Goal: Information Seeking & Learning: Find specific fact

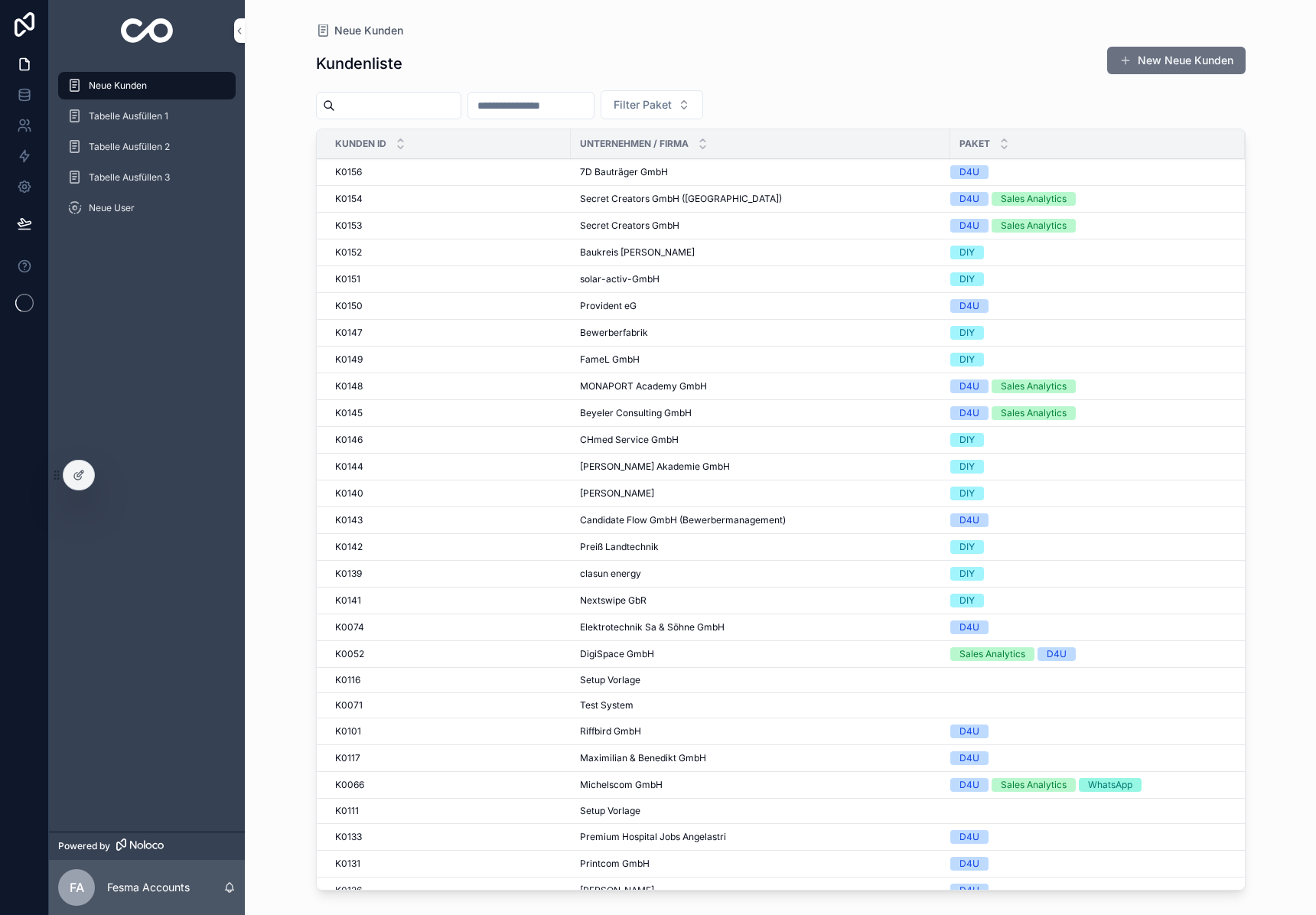
click at [401, 107] on input "scrollable content" at bounding box center [397, 105] width 125 height 21
click at [500, 63] on div "Kundenliste New Neue Kunden" at bounding box center [781, 64] width 929 height 36
drag, startPoint x: 391, startPoint y: 116, endPoint x: 1298, endPoint y: 252, distance: 917.1
click at [391, 116] on div "scrollable content" at bounding box center [389, 105] width 146 height 28
click at [408, 104] on input "scrollable content" at bounding box center [397, 105] width 125 height 21
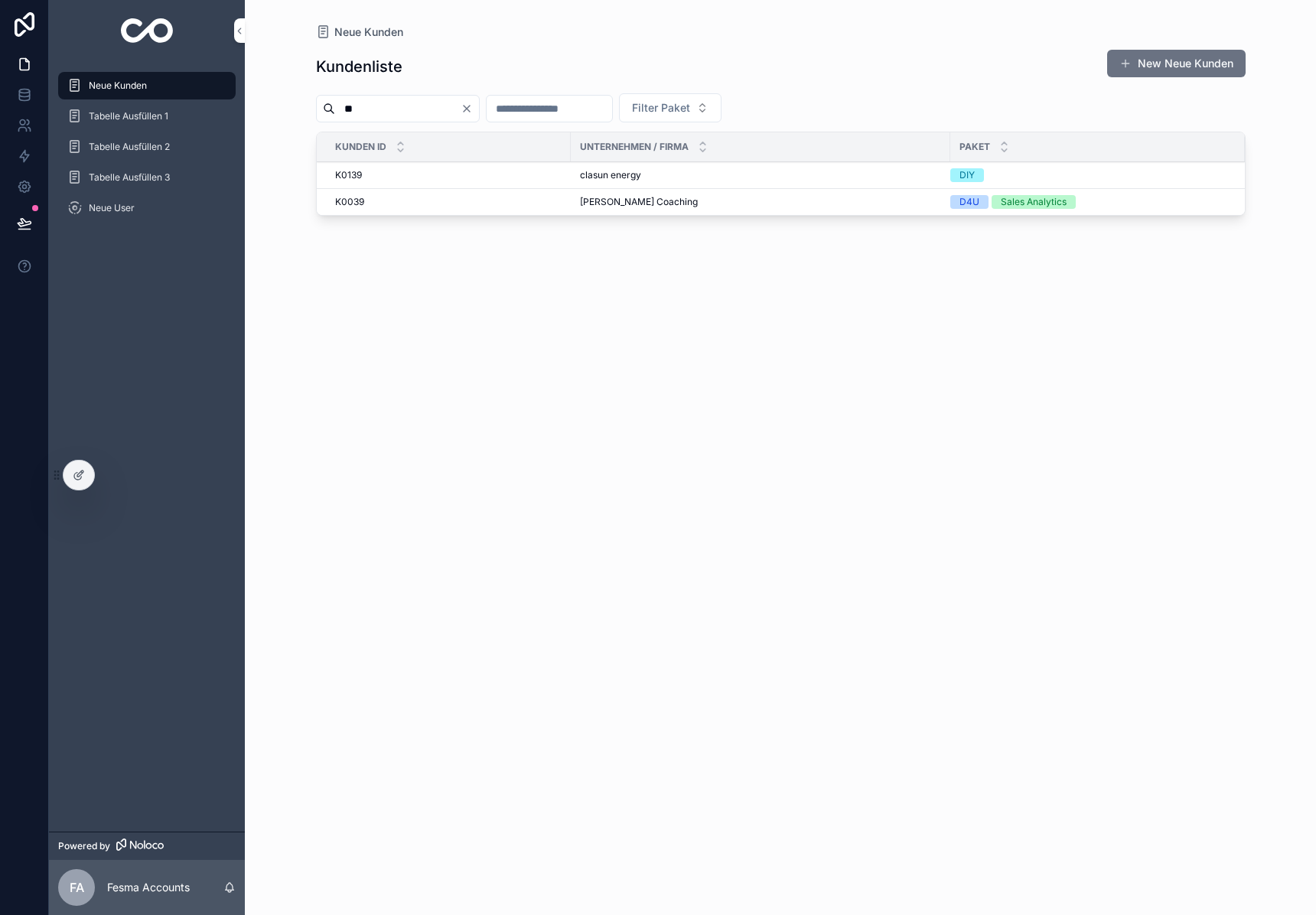
type input "**"
click at [607, 204] on span "[PERSON_NAME] Coaching" at bounding box center [639, 201] width 118 height 12
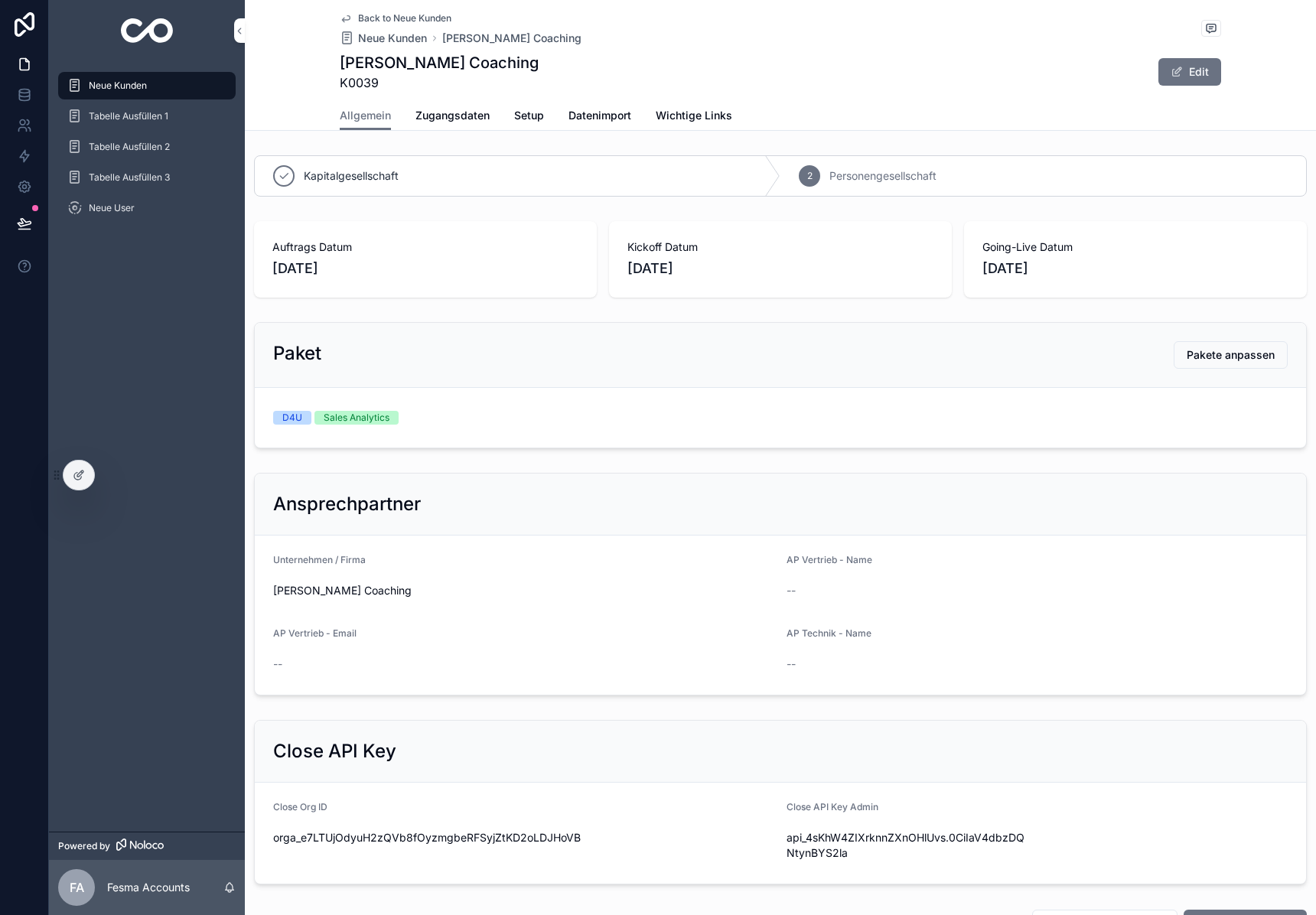
click at [438, 106] on link "Zugangsdaten" at bounding box center [452, 117] width 74 height 31
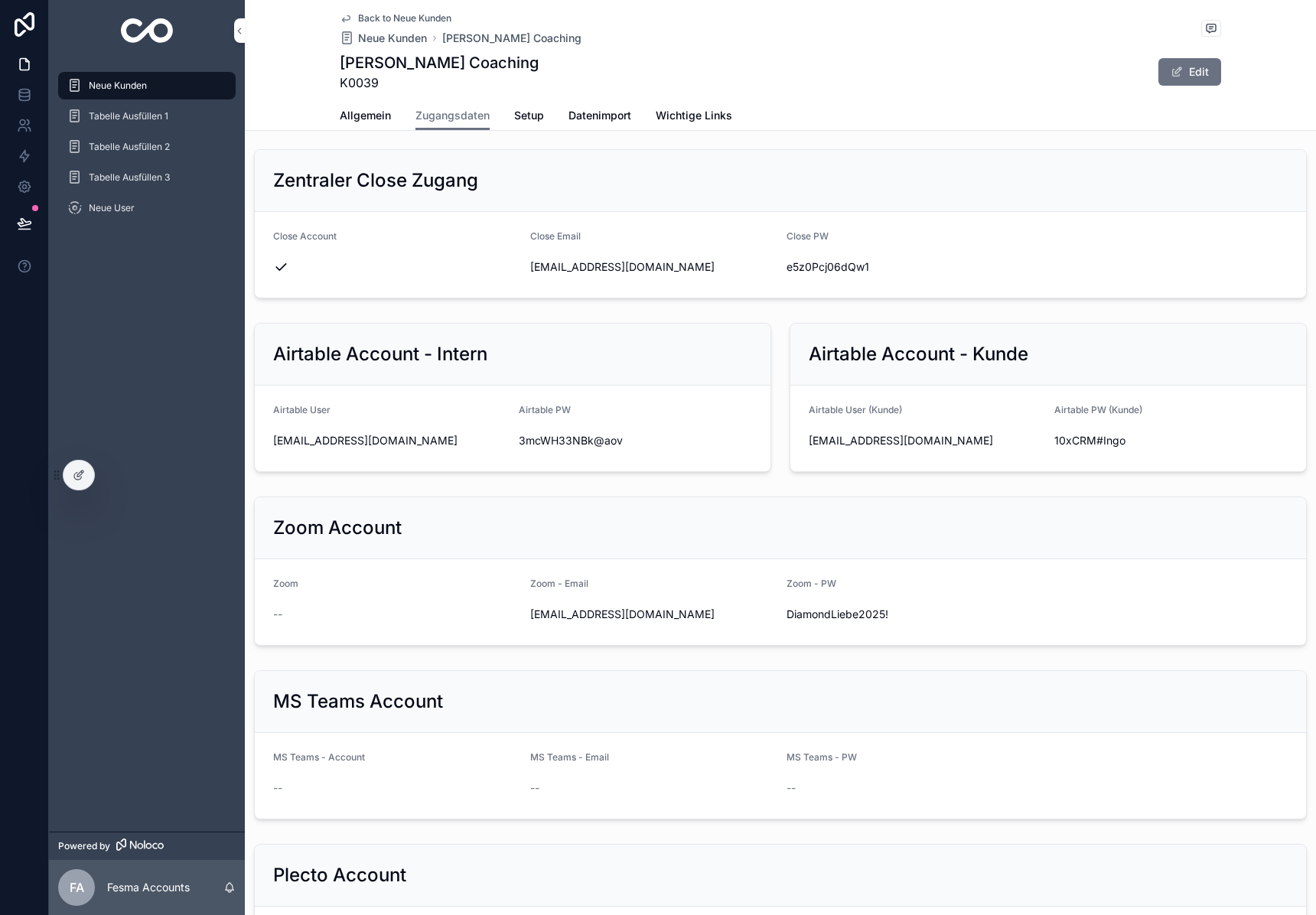
scroll to position [750, 0]
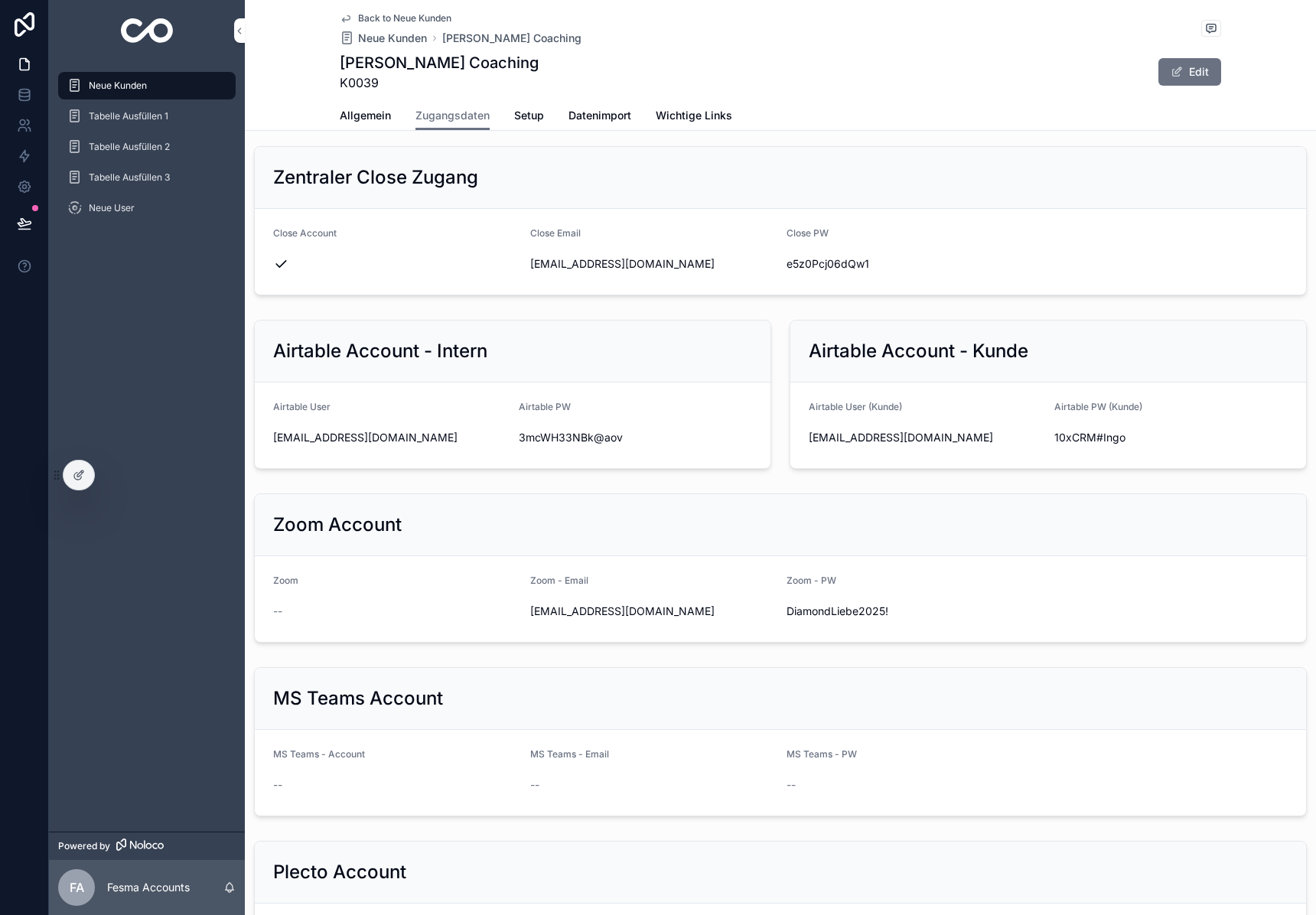
click at [390, 656] on div "API Keys Übersicht Close API Key Admin api_4sKhW4ZIXrknnZXnOHlUvs.0CiIaV4dbzDQN…" at bounding box center [781, 569] width 1071 height 2338
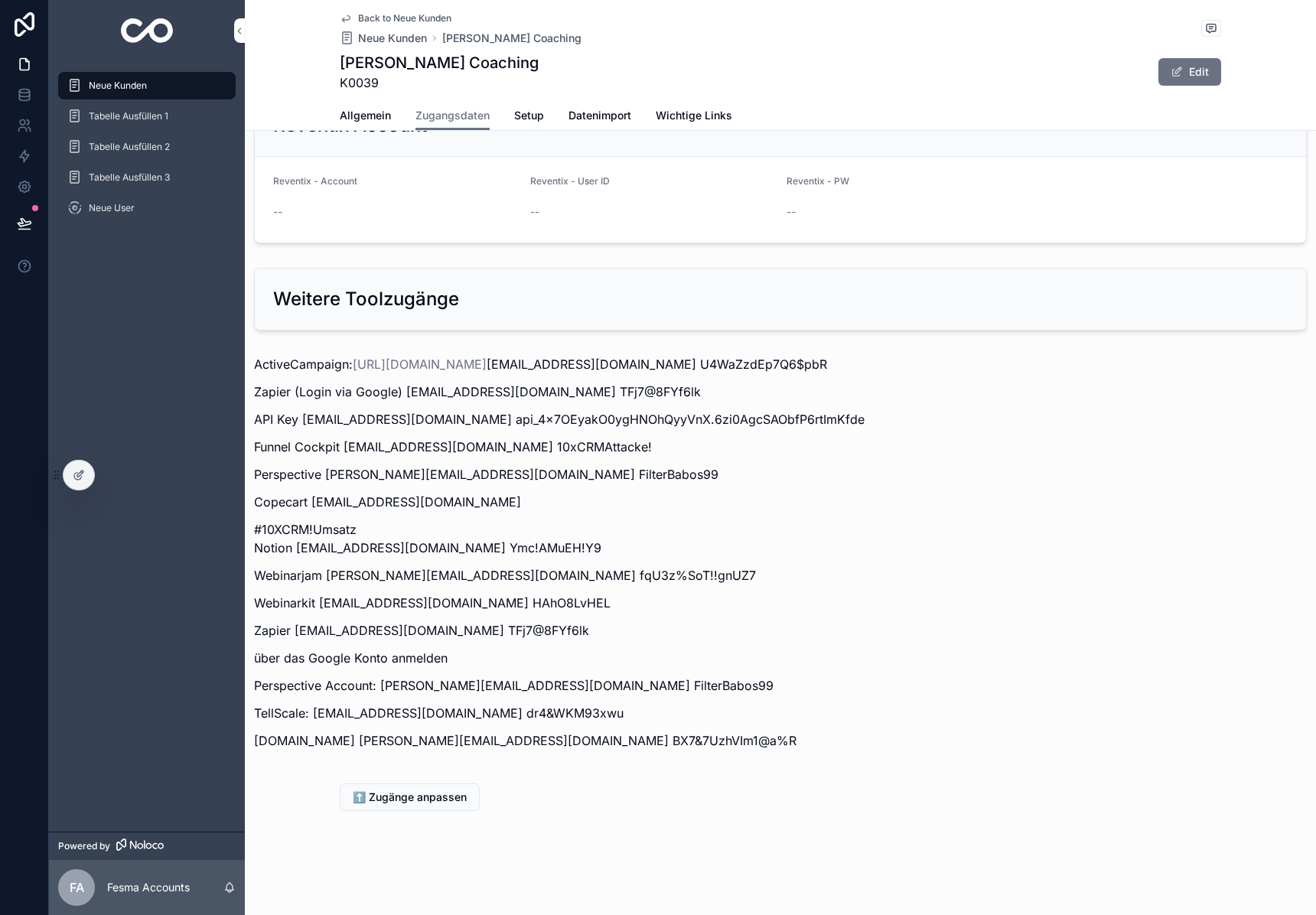
scroll to position [1669, 0]
drag, startPoint x: 362, startPoint y: 743, endPoint x: 584, endPoint y: 743, distance: 222.0
click at [584, 743] on p "[DOMAIN_NAME] [PERSON_NAME][EMAIL_ADDRESS][DOMAIN_NAME] BX7&7UzhVIm1@a%R" at bounding box center [780, 741] width 1052 height 19
copy p "[PERSON_NAME][EMAIL_ADDRESS][DOMAIN_NAME]"
drag, startPoint x: 591, startPoint y: 742, endPoint x: 726, endPoint y: 742, distance: 135.0
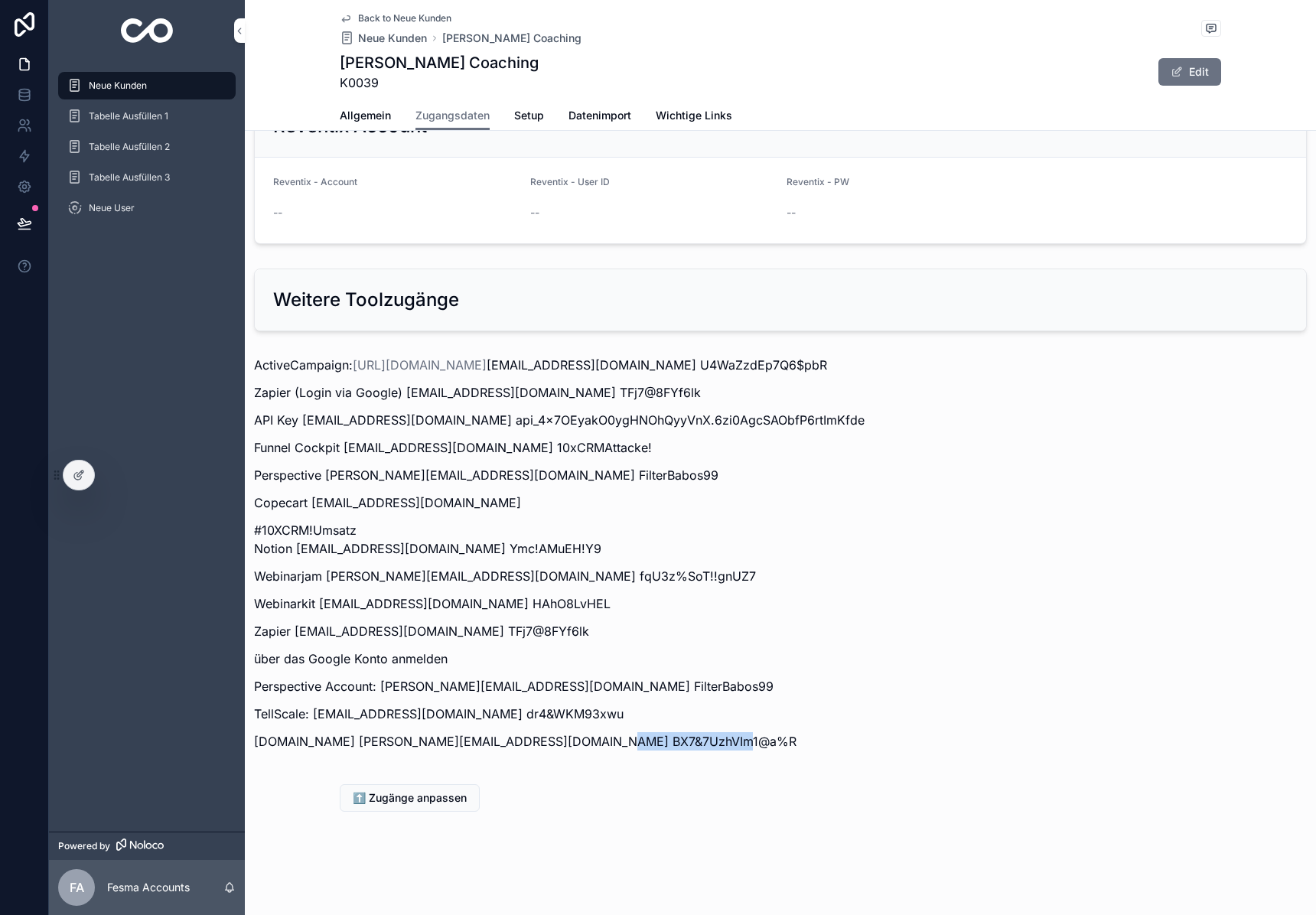
click at [726, 742] on p "[DOMAIN_NAME] [PERSON_NAME][EMAIL_ADDRESS][DOMAIN_NAME] BX7&7UzhVIm1@a%R" at bounding box center [780, 741] width 1052 height 19
copy p "BX7&7UzhVIm1@a%R"
click at [139, 36] on img "scrollable content" at bounding box center [146, 31] width 53 height 24
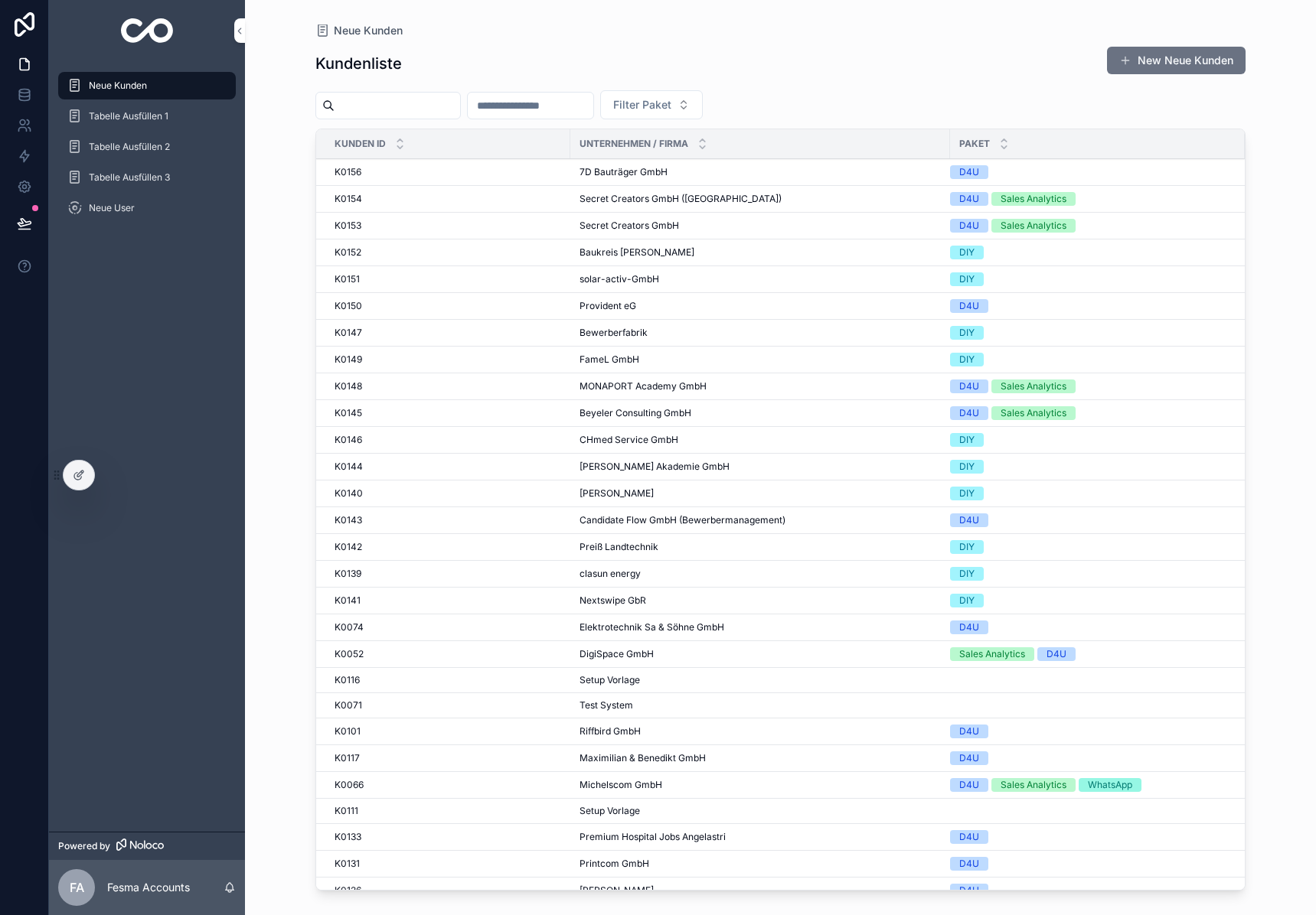
drag, startPoint x: 422, startPoint y: 107, endPoint x: 1267, endPoint y: 30, distance: 848.5
click at [422, 107] on input "scrollable content" at bounding box center [397, 105] width 125 height 21
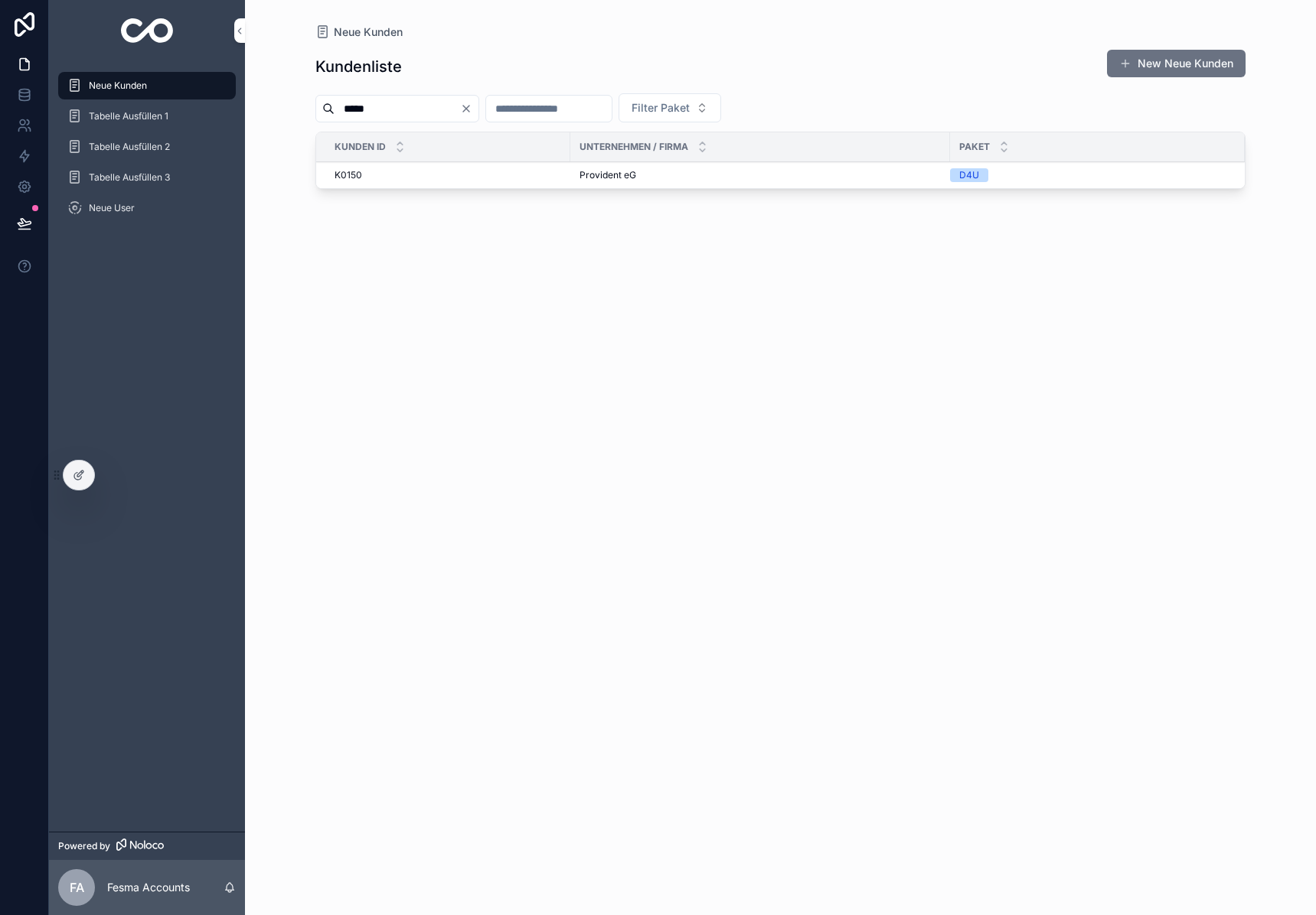
type input "*****"
click at [605, 174] on span "Provident eG" at bounding box center [608, 175] width 57 height 12
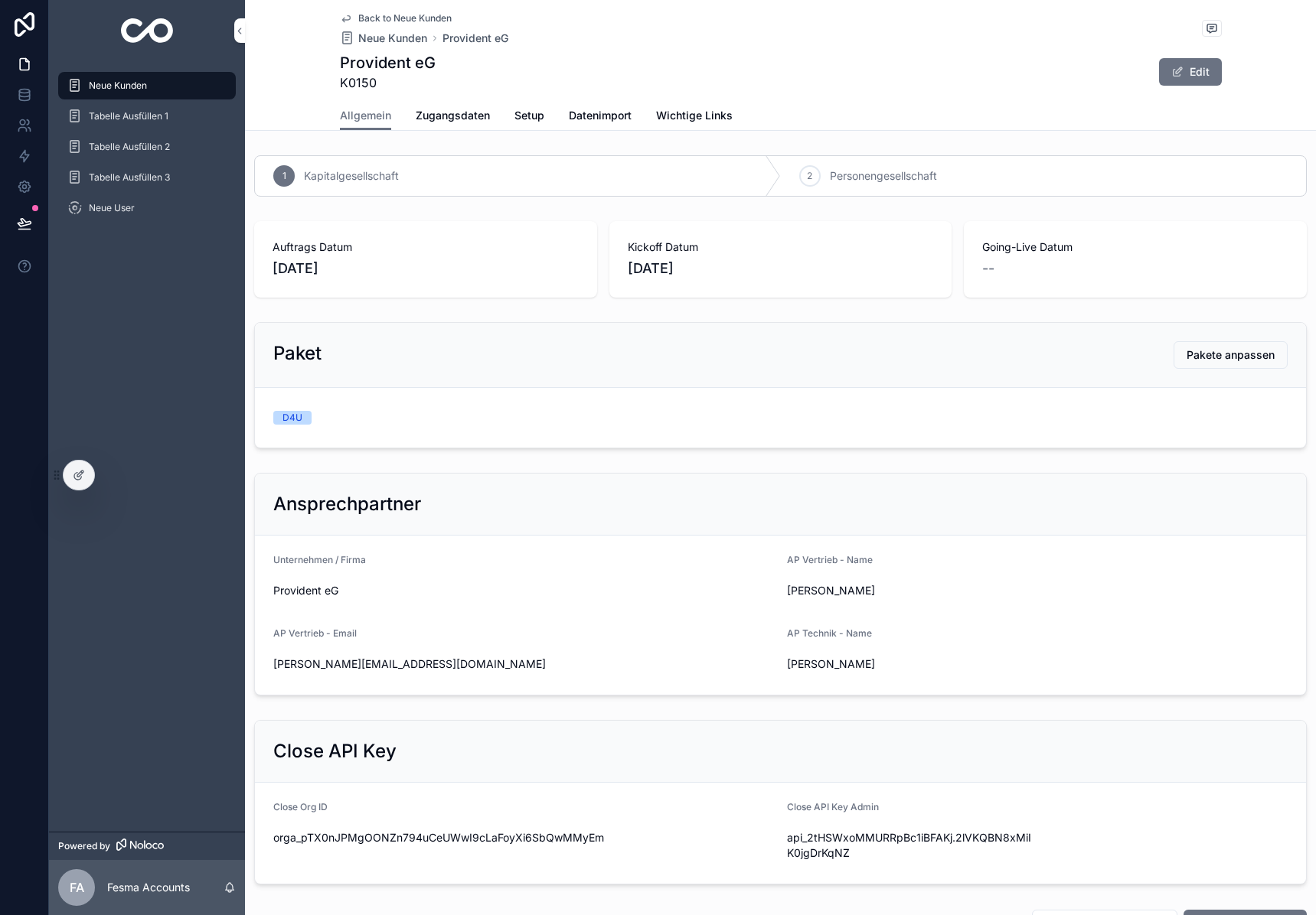
click at [436, 120] on span "Zugangsdaten" at bounding box center [452, 115] width 74 height 15
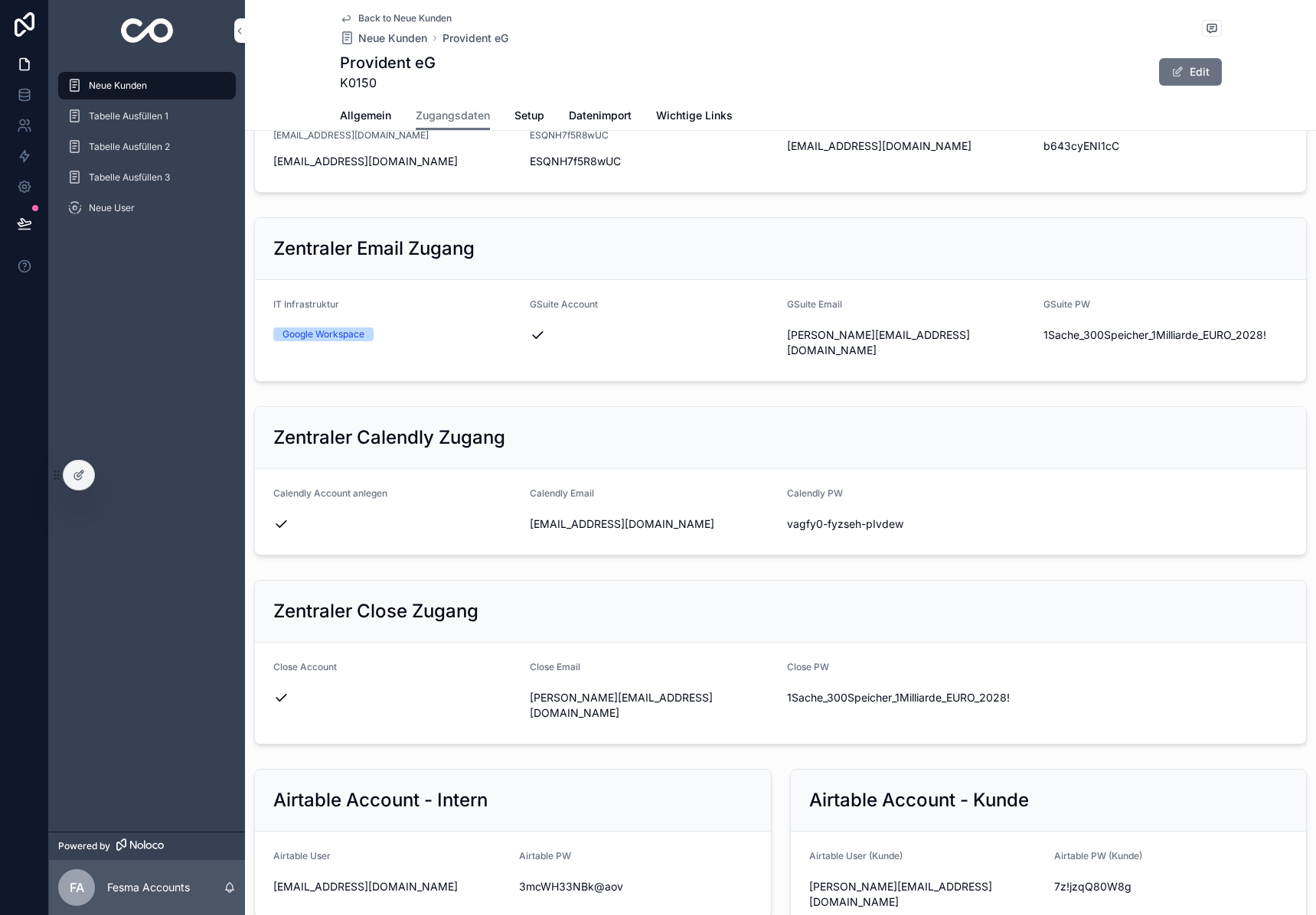
scroll to position [375, 0]
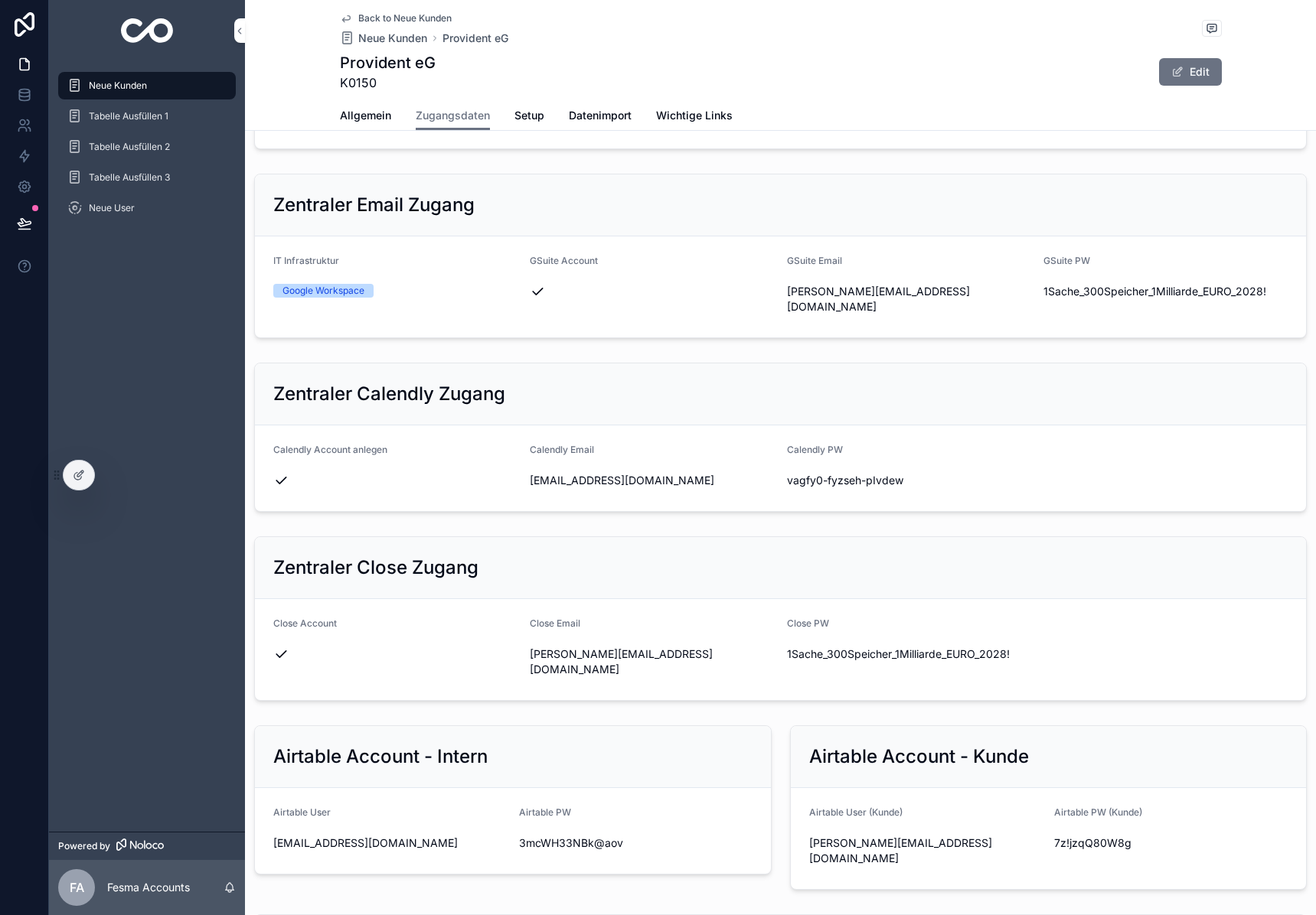
click at [872, 836] on span "[PERSON_NAME][EMAIL_ADDRESS][DOMAIN_NAME]" at bounding box center [926, 851] width 233 height 31
copy div "[PERSON_NAME][EMAIL_ADDRESS][DOMAIN_NAME]"
click at [1113, 836] on span "7z!jzqQ80W8g" at bounding box center [1170, 843] width 233 height 15
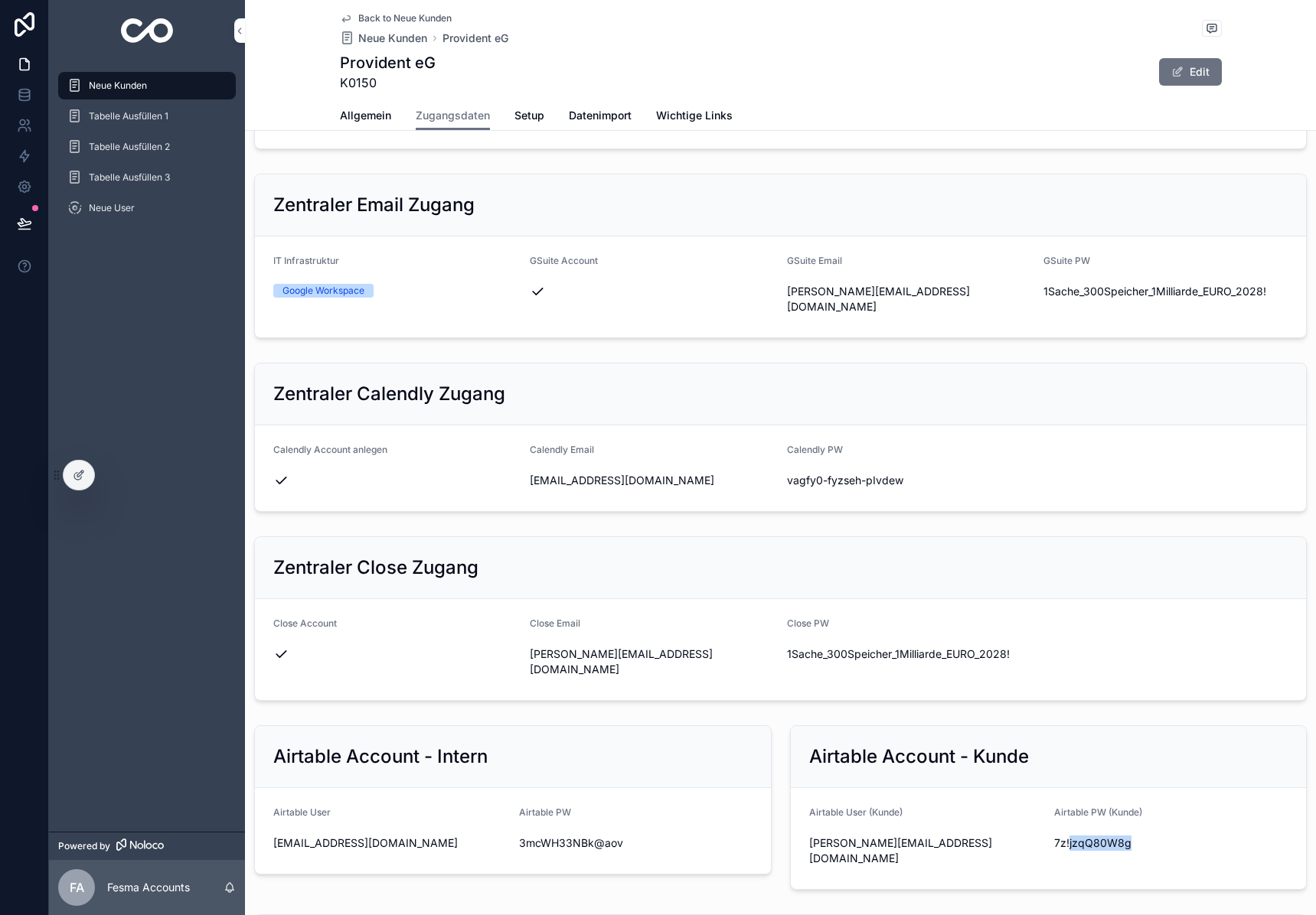
click at [1113, 836] on span "7z!jzqQ80W8g" at bounding box center [1170, 843] width 233 height 15
copy div "7z!jzqQ80W8g"
click at [1110, 836] on span "7z!jzqQ80W8g" at bounding box center [1170, 843] width 233 height 15
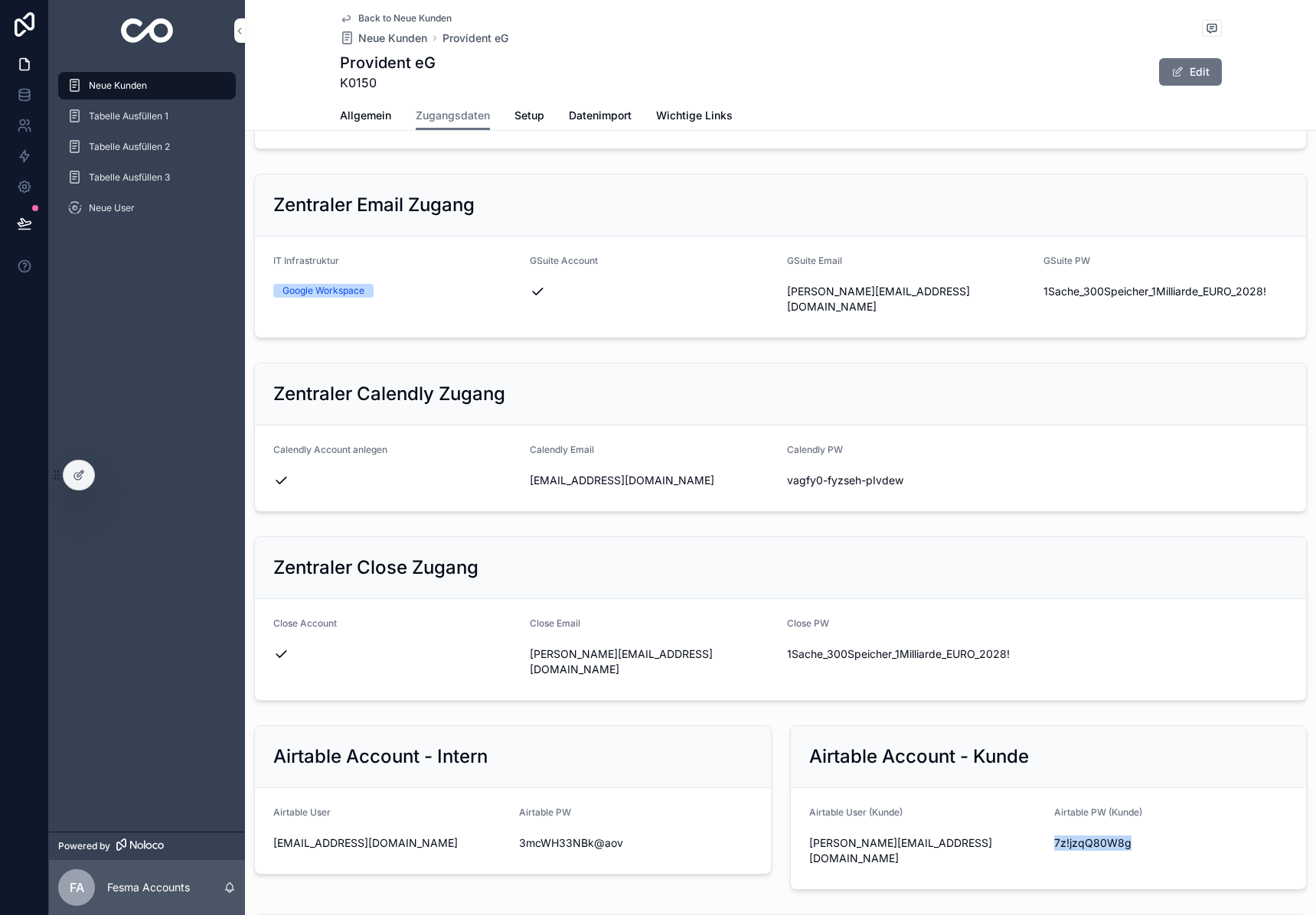
click at [1110, 836] on span "7z!jzqQ80W8g" at bounding box center [1170, 843] width 233 height 15
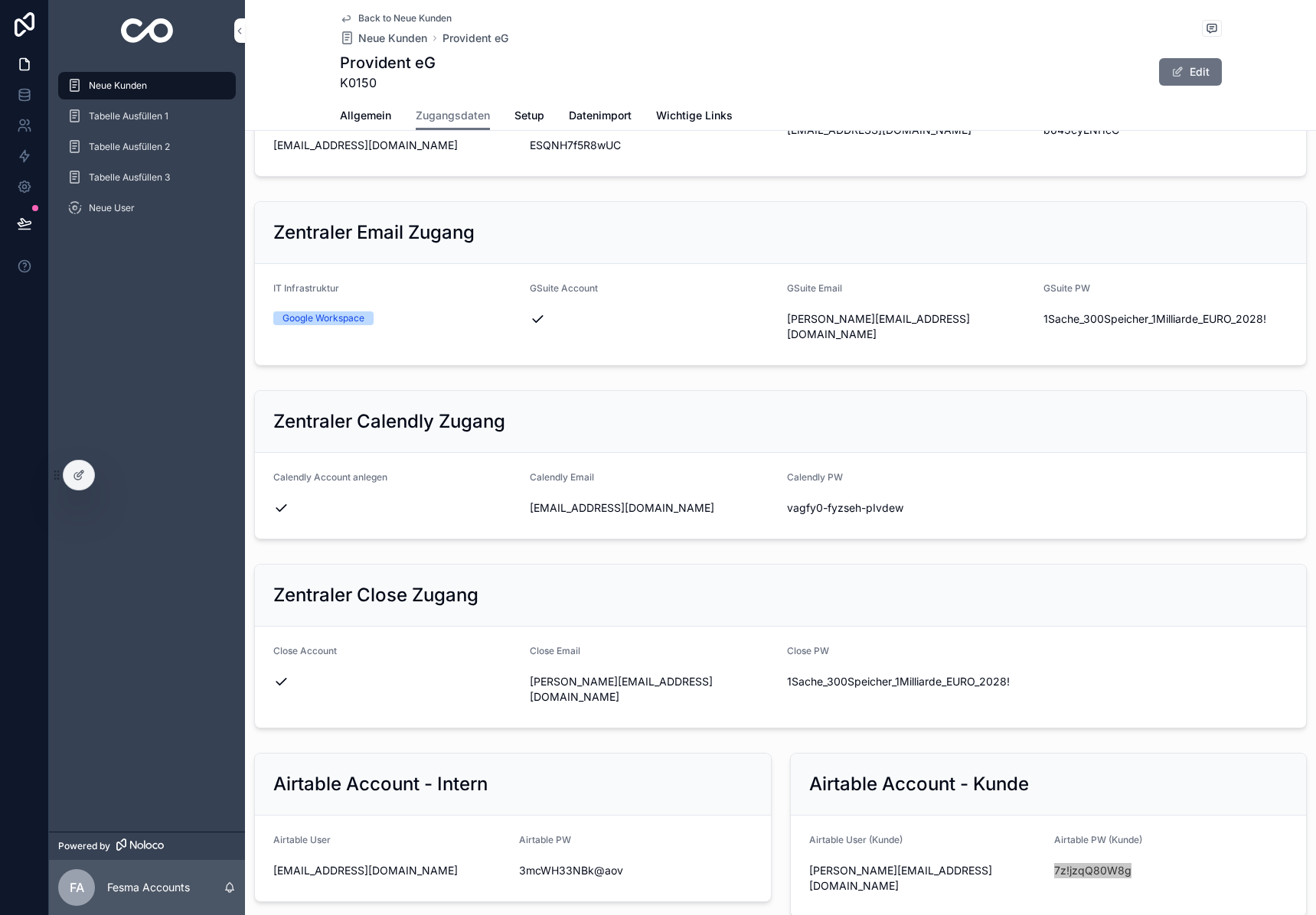
scroll to position [345, 0]
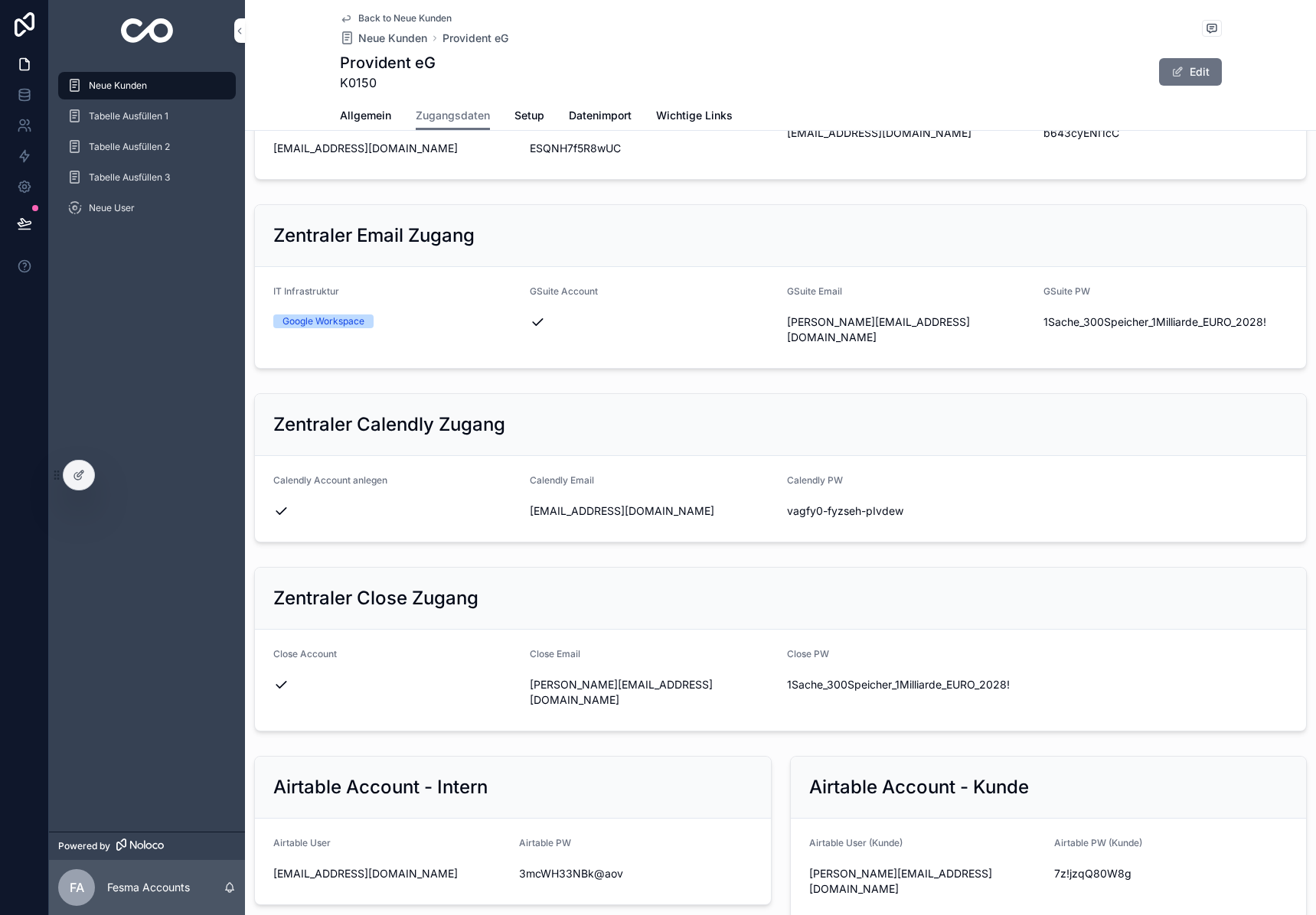
click at [533, 505] on div "[EMAIL_ADDRESS][DOMAIN_NAME]" at bounding box center [652, 511] width 244 height 24
click at [553, 503] on span "[EMAIL_ADDRESS][DOMAIN_NAME]" at bounding box center [652, 510] width 244 height 15
copy div "[EMAIL_ADDRESS][DOMAIN_NAME]"
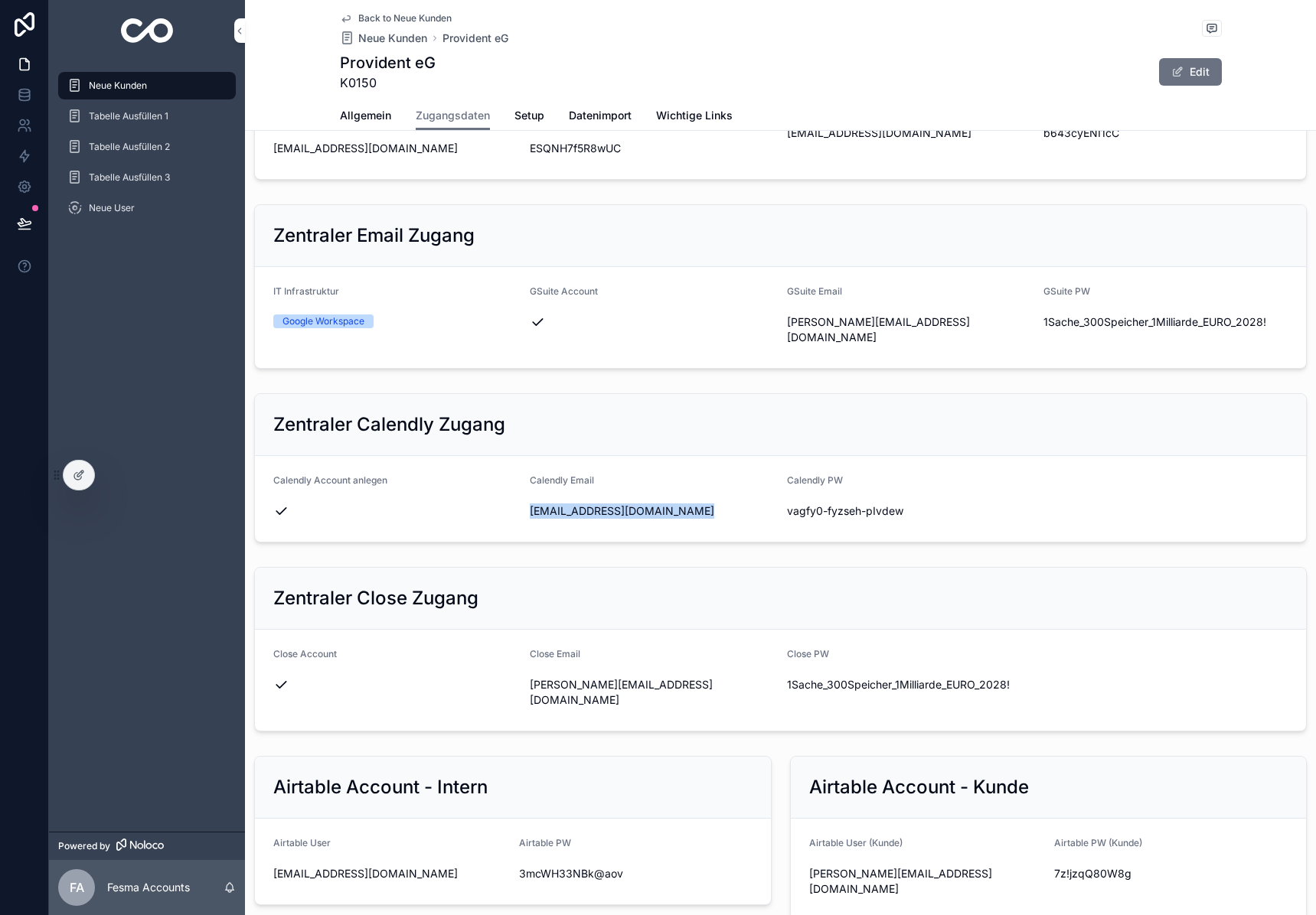
copy div "[EMAIL_ADDRESS][DOMAIN_NAME]"
click at [843, 503] on span "vagfy0-fyzseh-pIvdew" at bounding box center [909, 510] width 244 height 15
copy div "vagfy0-fyzseh-pIvdew"
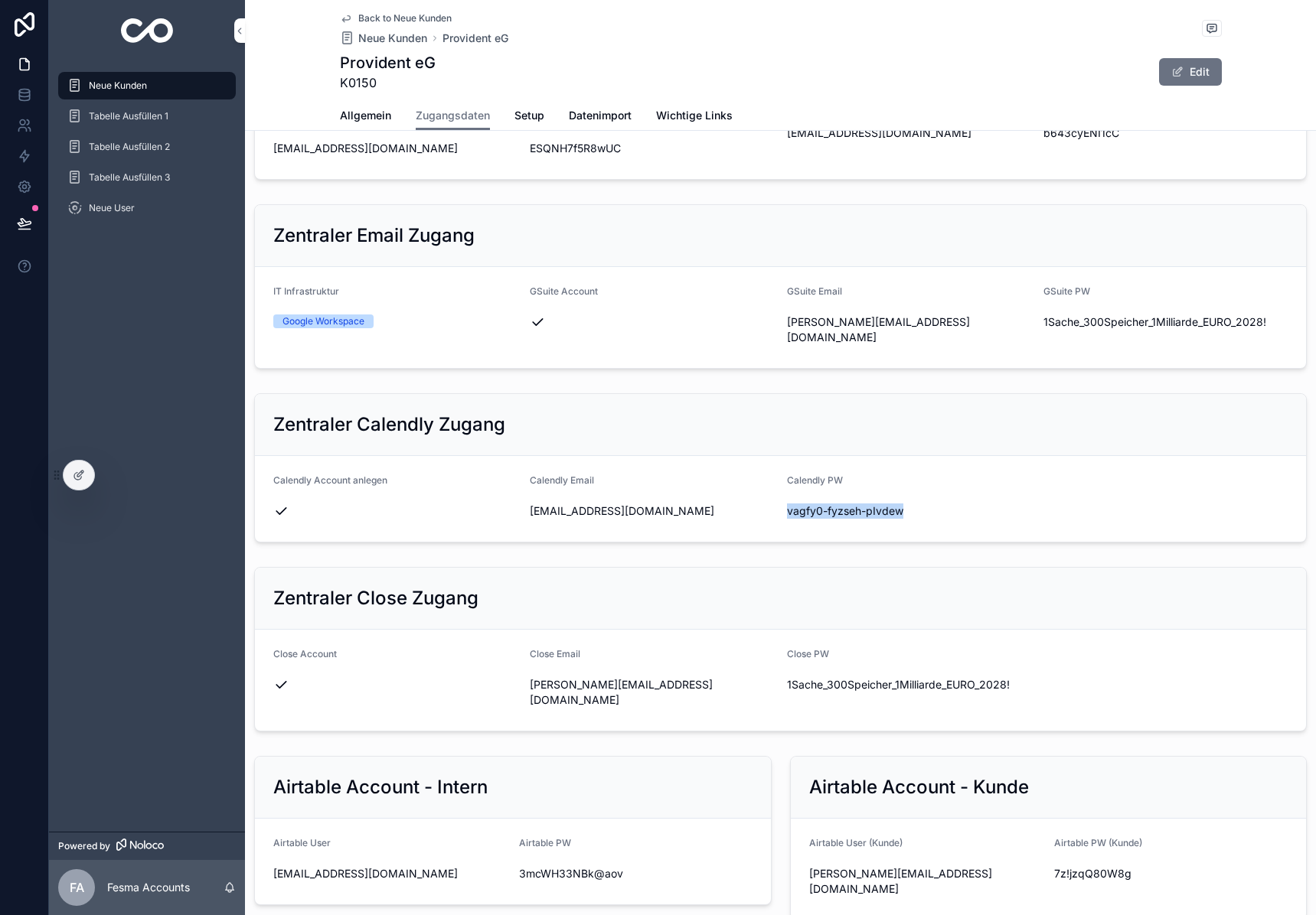
click at [580, 503] on span "[EMAIL_ADDRESS][DOMAIN_NAME]" at bounding box center [652, 510] width 244 height 15
copy div "[EMAIL_ADDRESS][DOMAIN_NAME]"
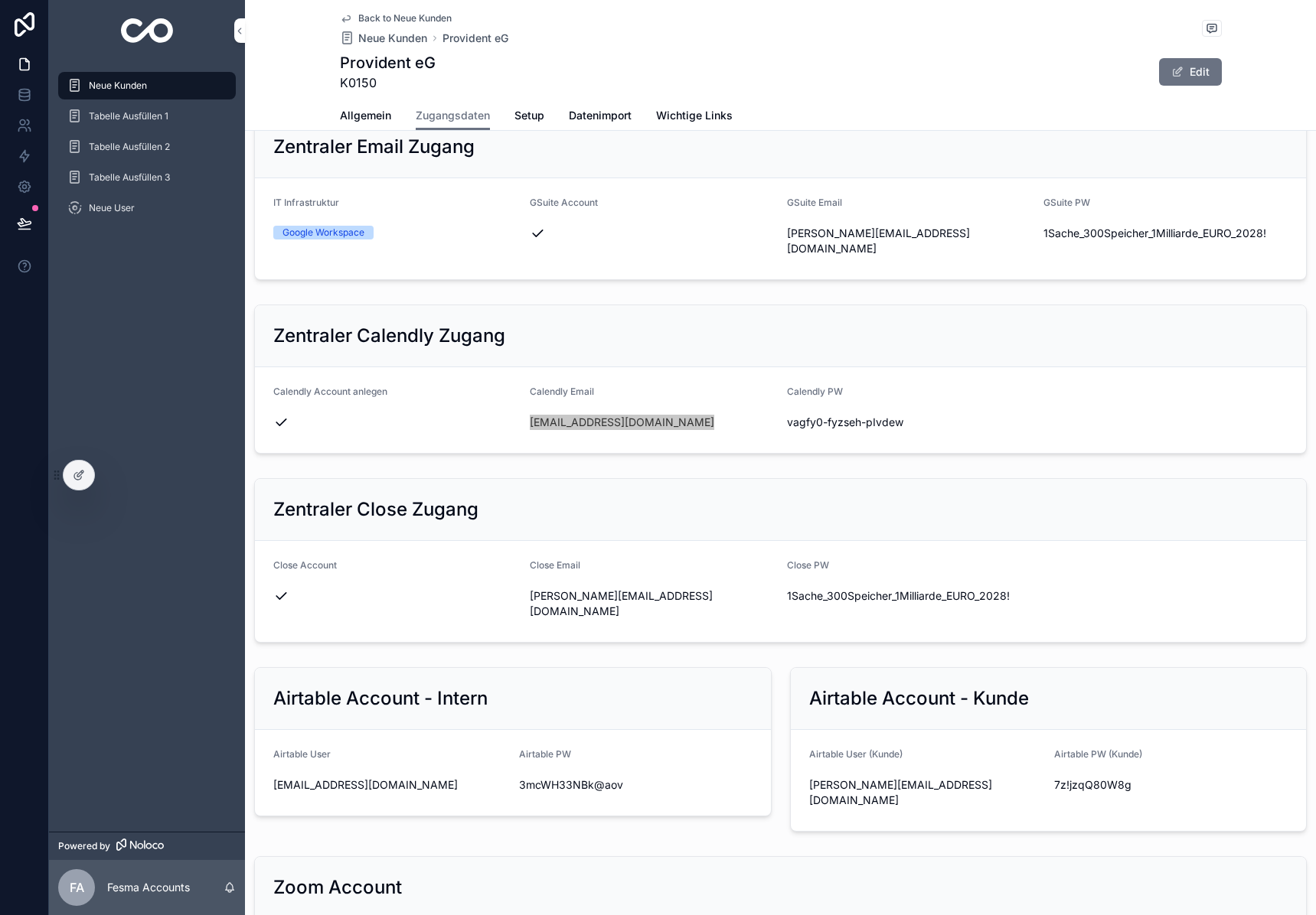
scroll to position [586, 0]
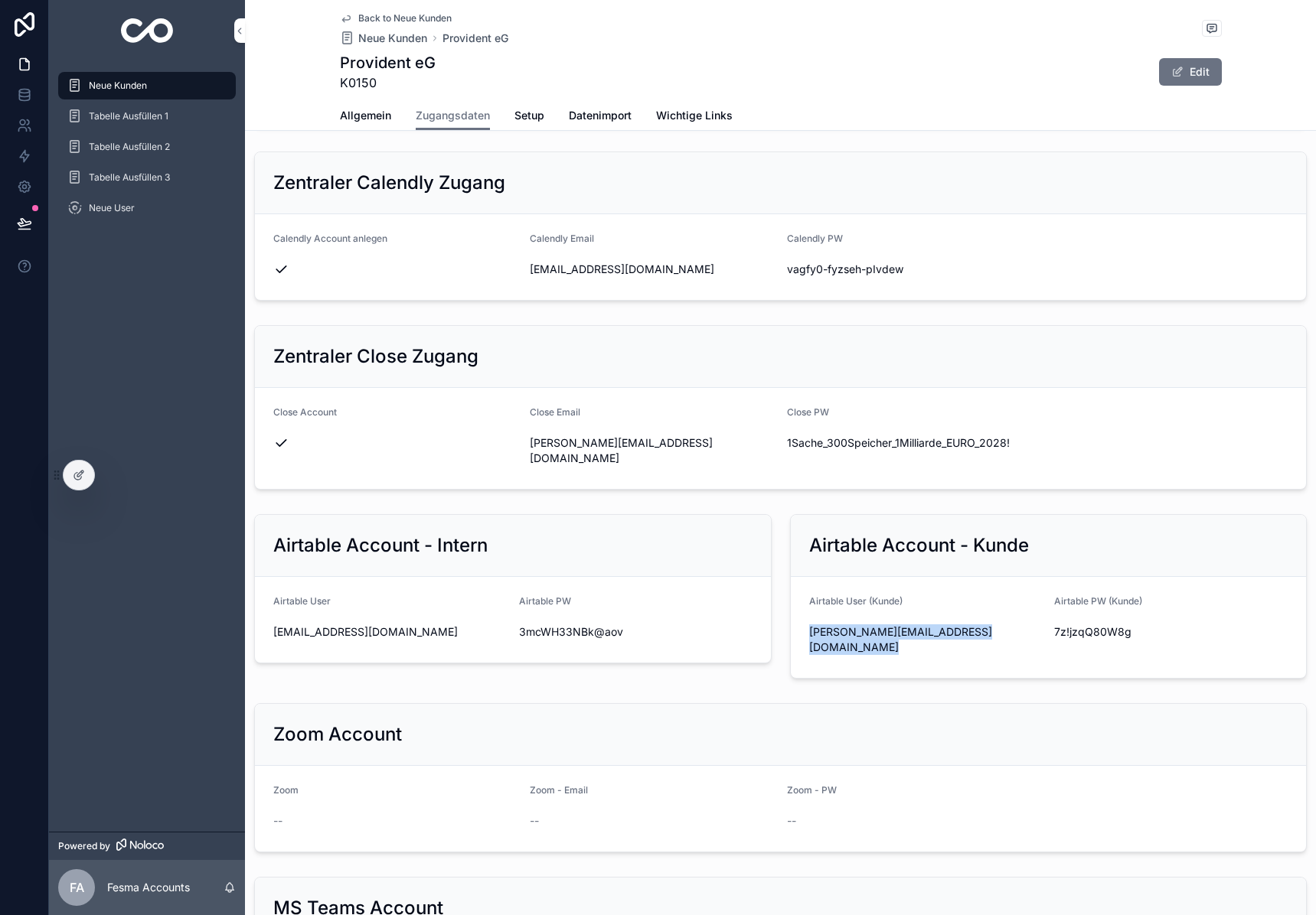
click at [877, 625] on span "[PERSON_NAME][EMAIL_ADDRESS][DOMAIN_NAME]" at bounding box center [926, 640] width 233 height 31
click at [853, 261] on span "vagfy0-fyzseh-pIvdew" at bounding box center [909, 269] width 244 height 15
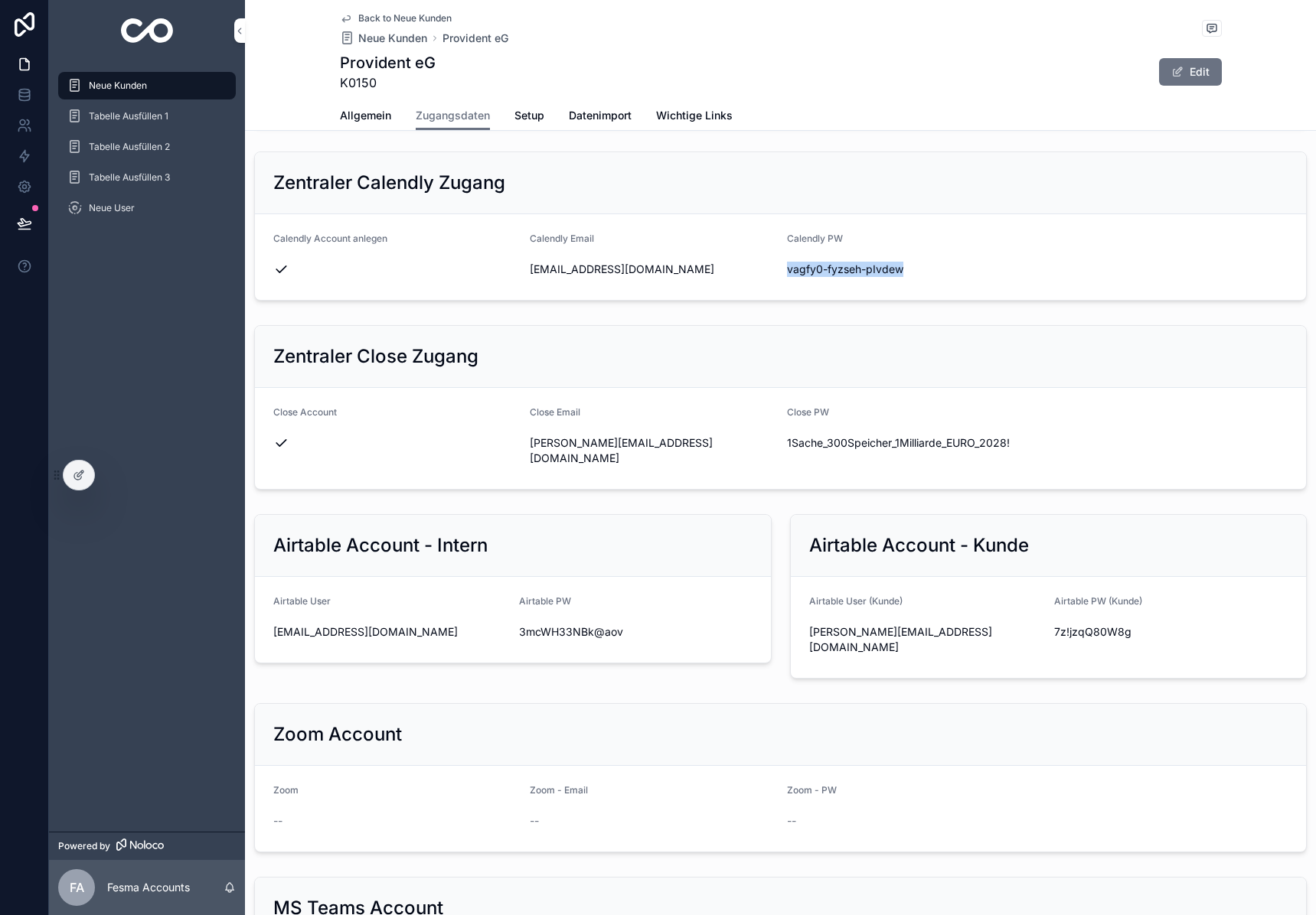
copy div "vagfy0-fyzseh-pIvdew"
click at [905, 625] on span "[PERSON_NAME][EMAIL_ADDRESS][DOMAIN_NAME]" at bounding box center [926, 640] width 233 height 31
drag, startPoint x: 905, startPoint y: 603, endPoint x: 1294, endPoint y: 227, distance: 541.0
click at [905, 625] on span "[PERSON_NAME][EMAIL_ADDRESS][DOMAIN_NAME]" at bounding box center [926, 640] width 233 height 31
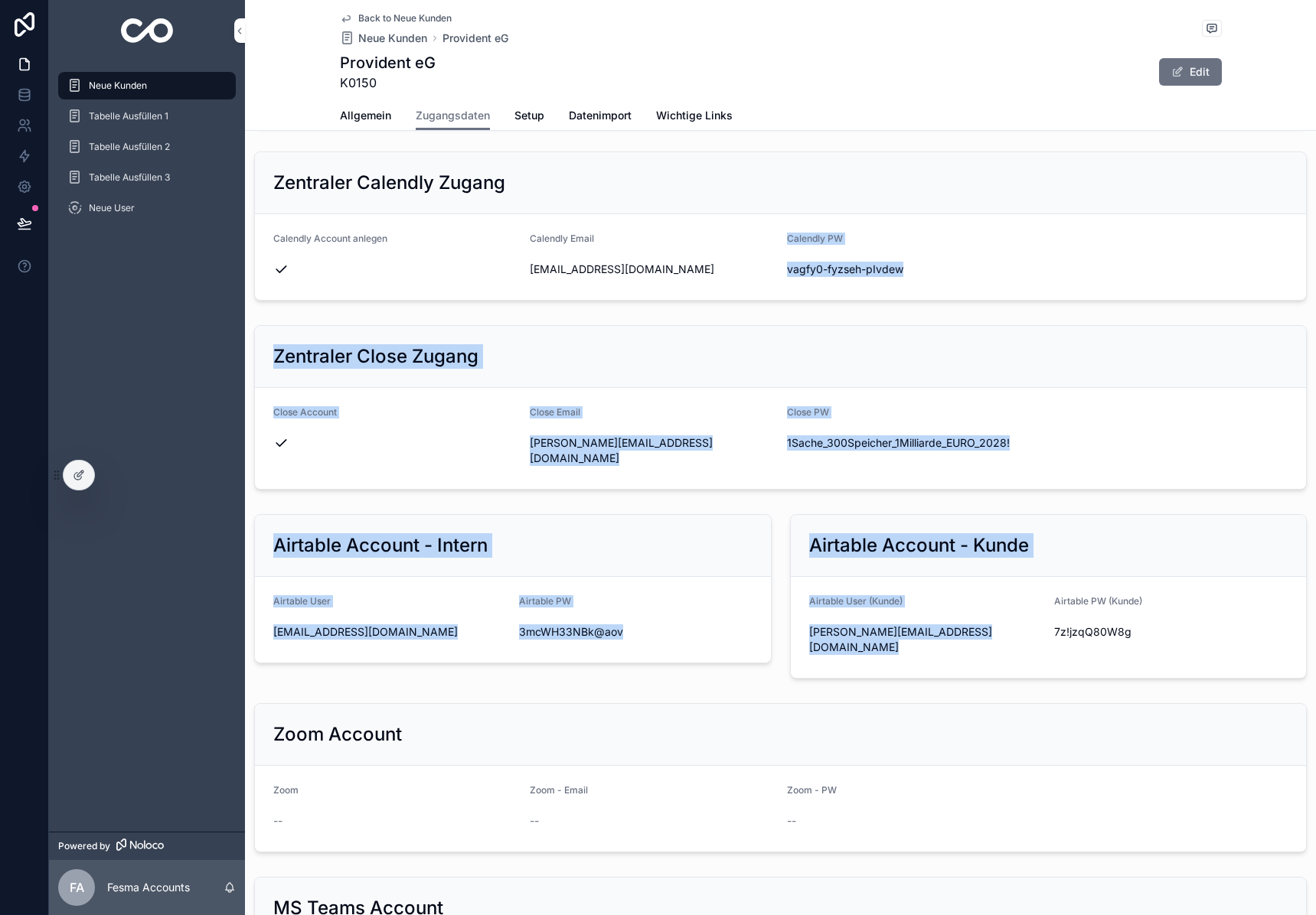
copy div "Calendly PW [SECURITY_DATA] Zentraler Close Zugang Close Account Close Email [P…"
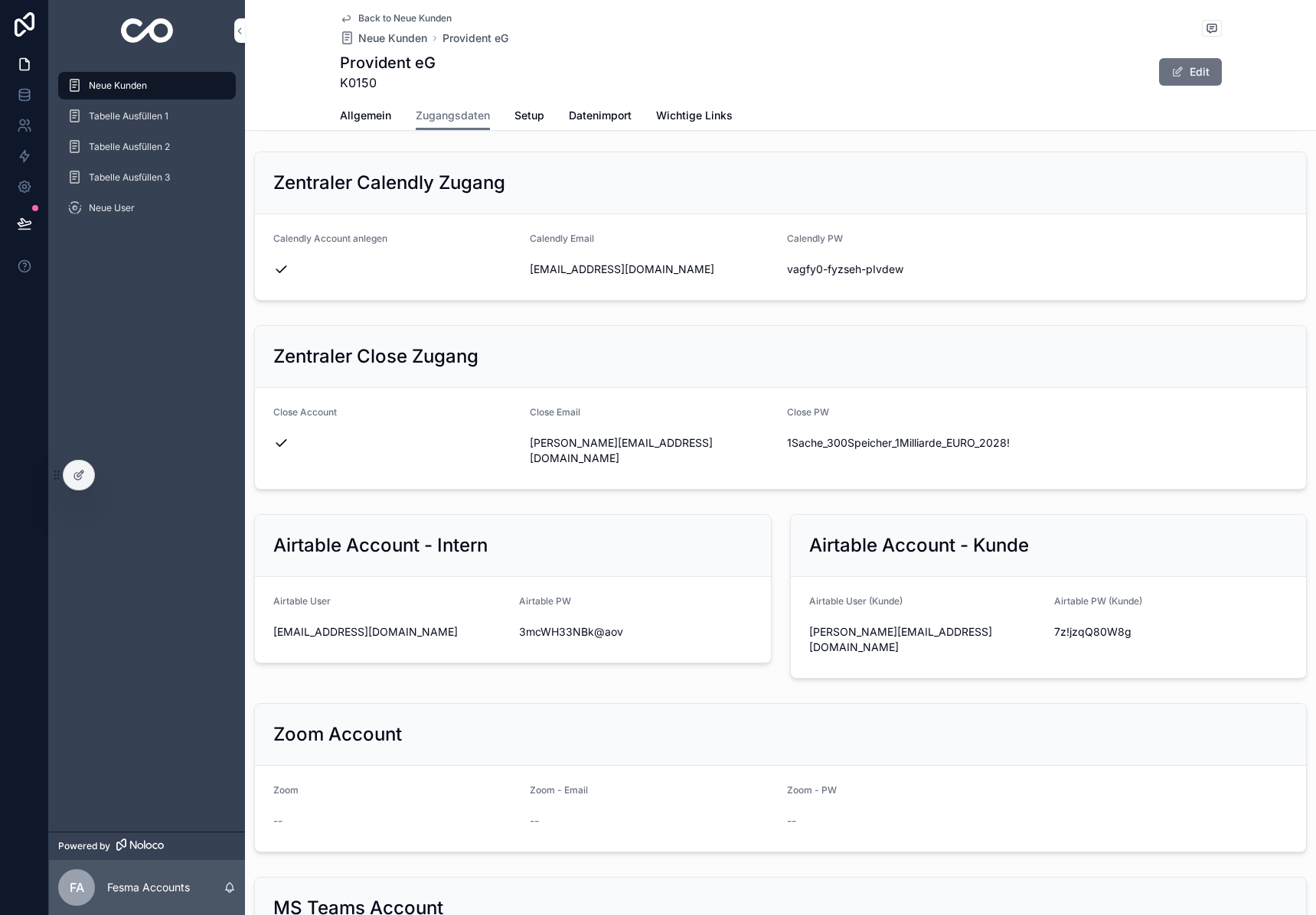
drag, startPoint x: 950, startPoint y: 574, endPoint x: 921, endPoint y: 592, distance: 34.1
click at [949, 595] on div "Airtable User (Kunde)" at bounding box center [926, 604] width 233 height 19
click at [915, 625] on span "[PERSON_NAME][EMAIL_ADDRESS][DOMAIN_NAME]" at bounding box center [926, 640] width 233 height 31
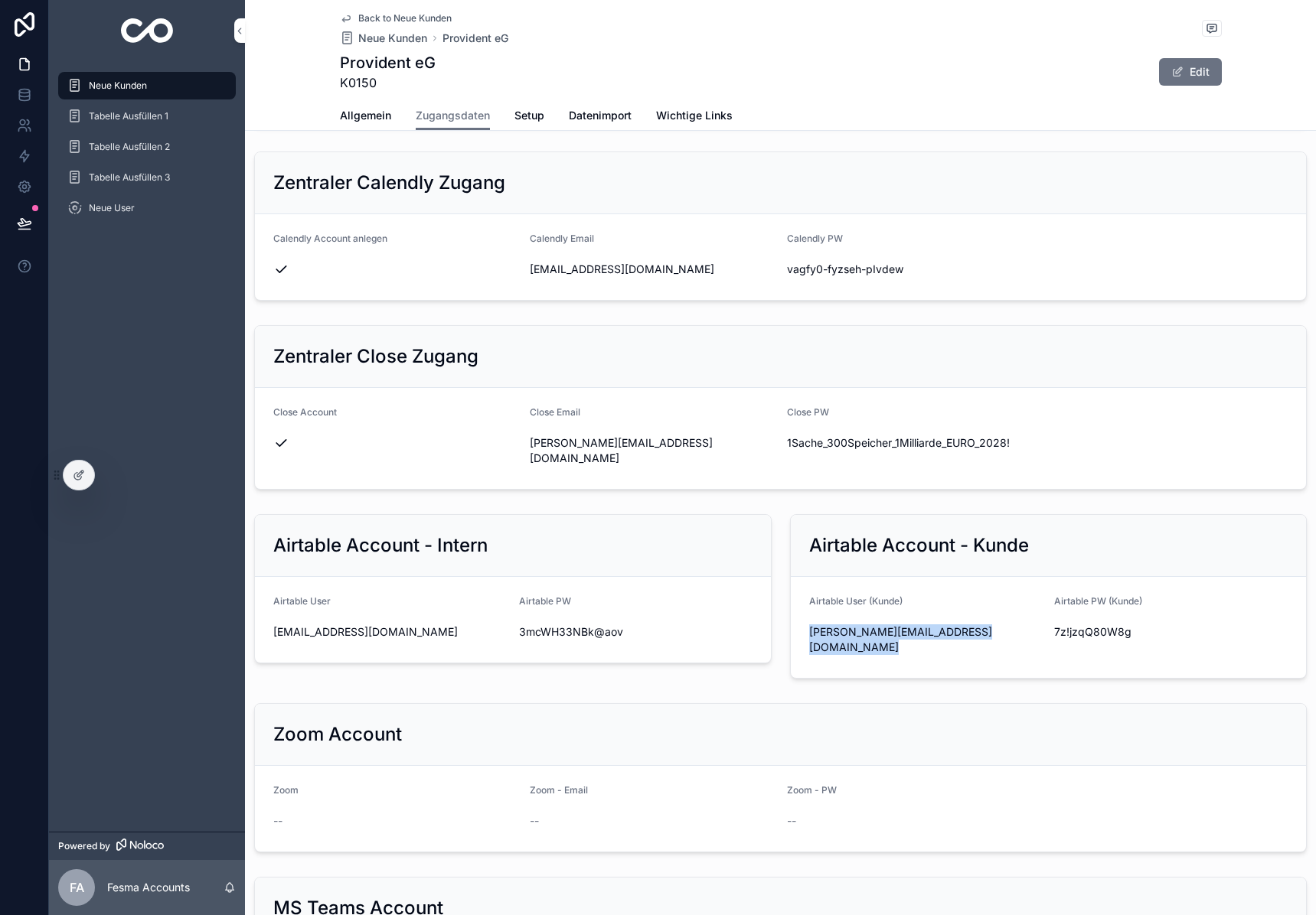
click at [1190, 61] on button "Edit" at bounding box center [1191, 72] width 63 height 28
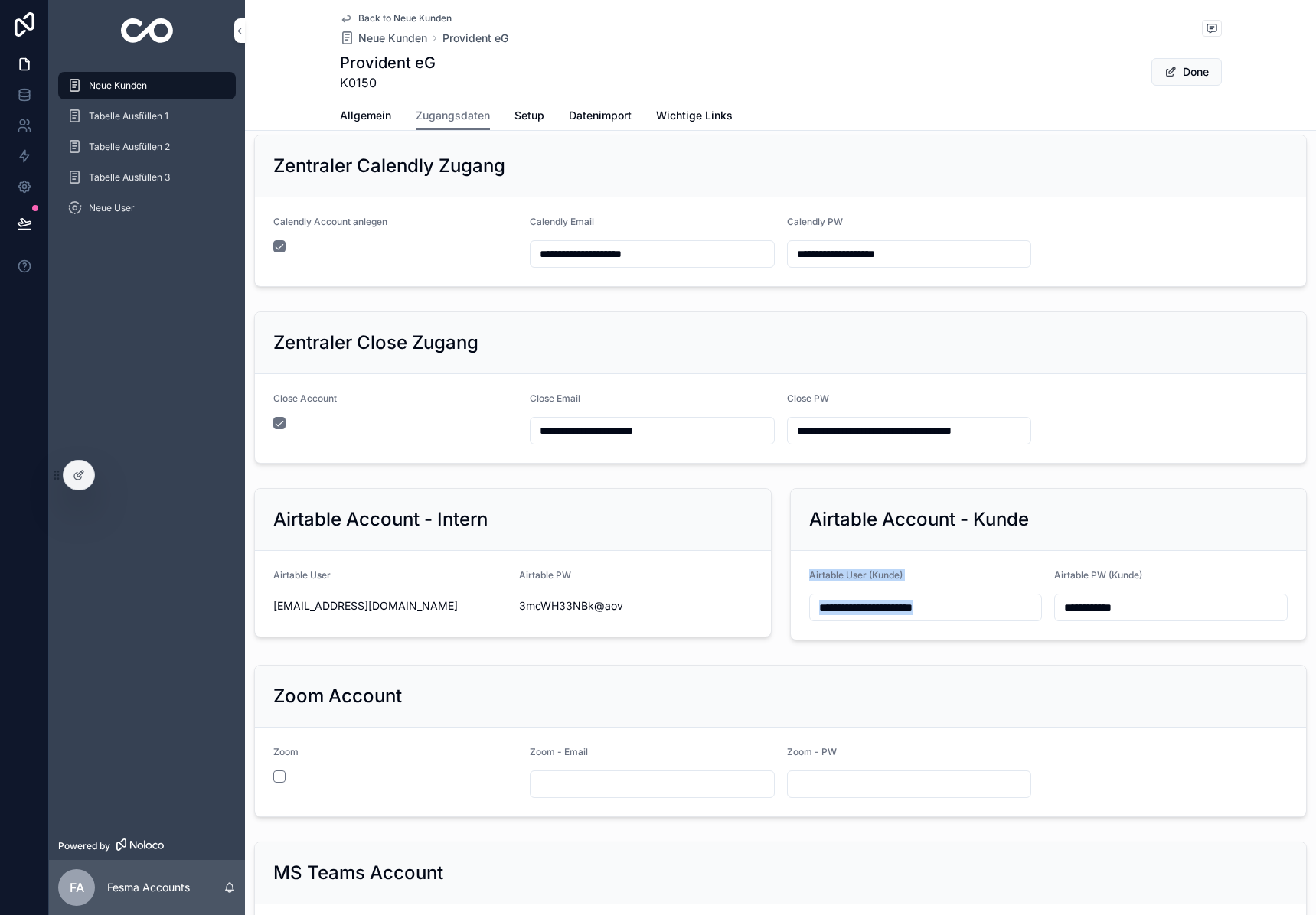
scroll to position [580, 0]
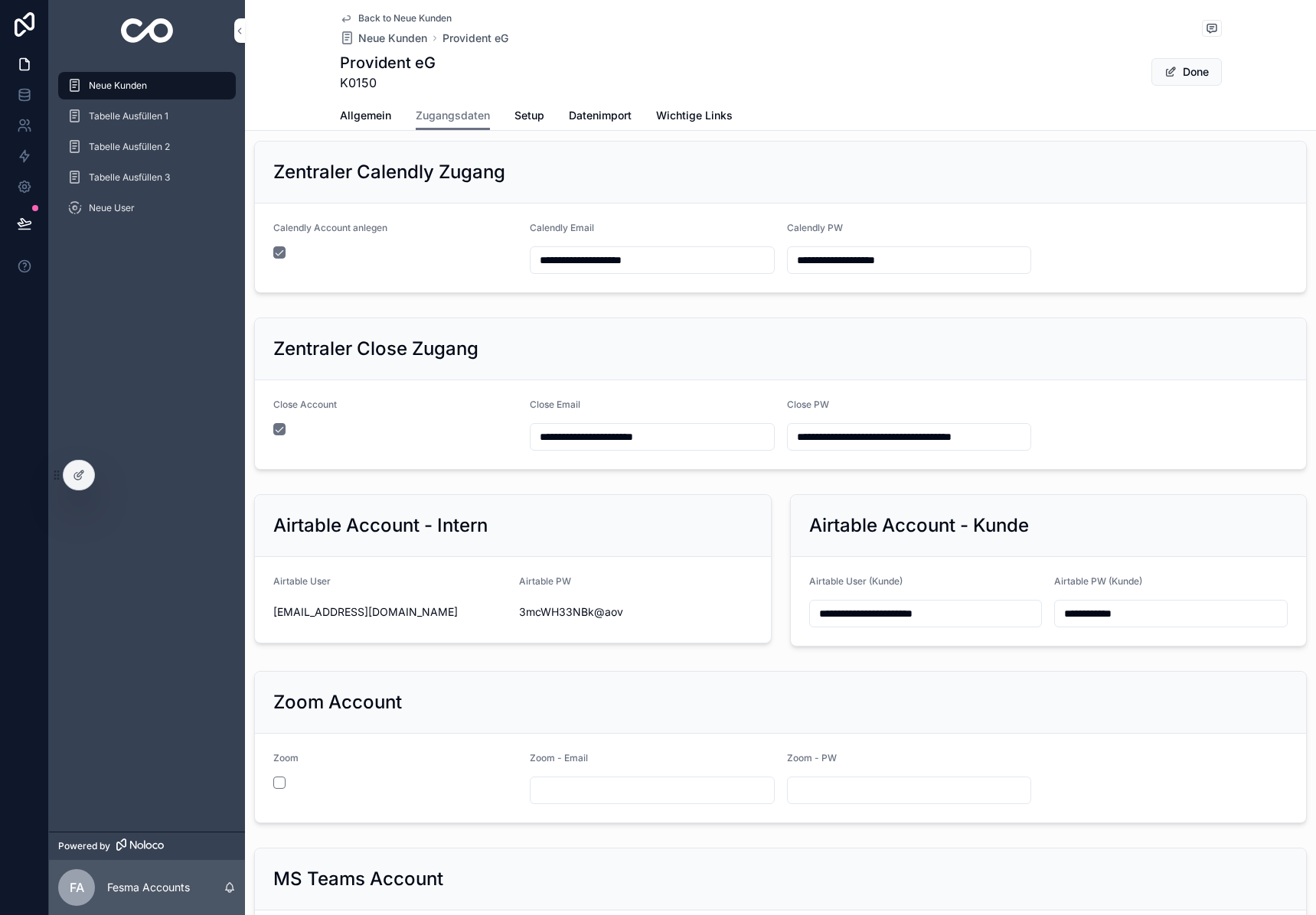
click at [614, 261] on input "**********" at bounding box center [652, 260] width 243 height 21
paste input "***"
type input "**********"
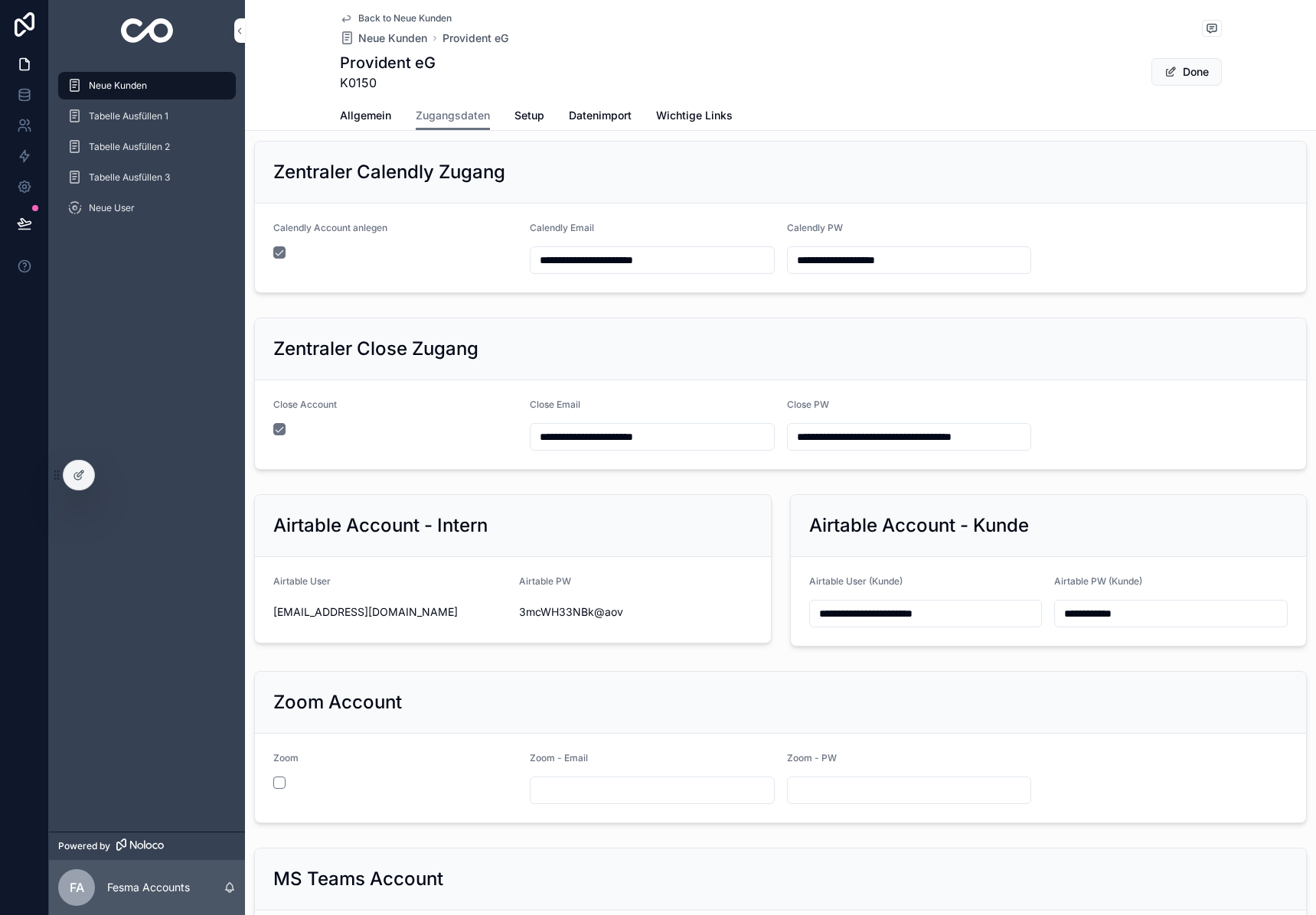
click at [1178, 72] on button "Done" at bounding box center [1186, 72] width 70 height 28
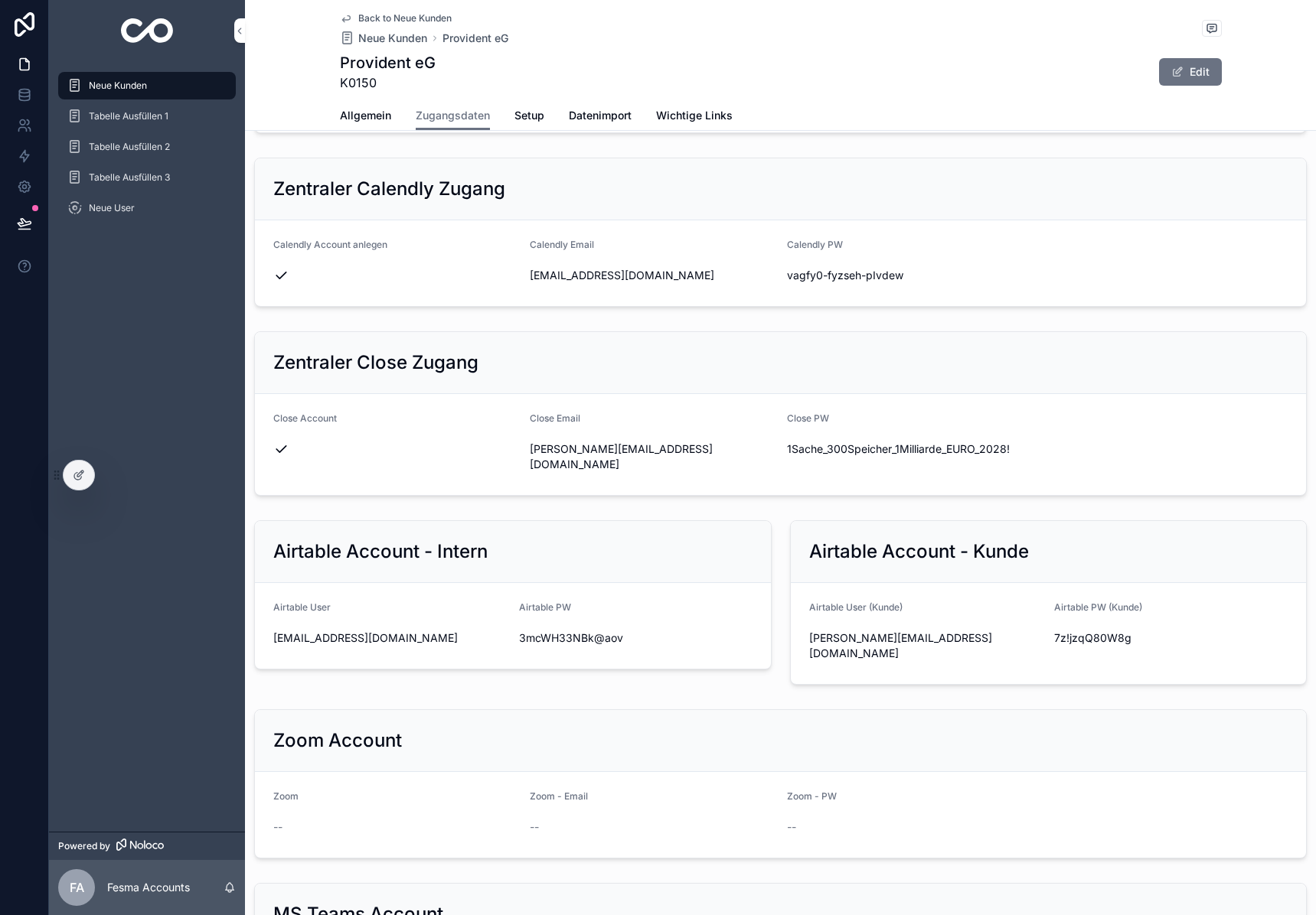
scroll to position [586, 0]
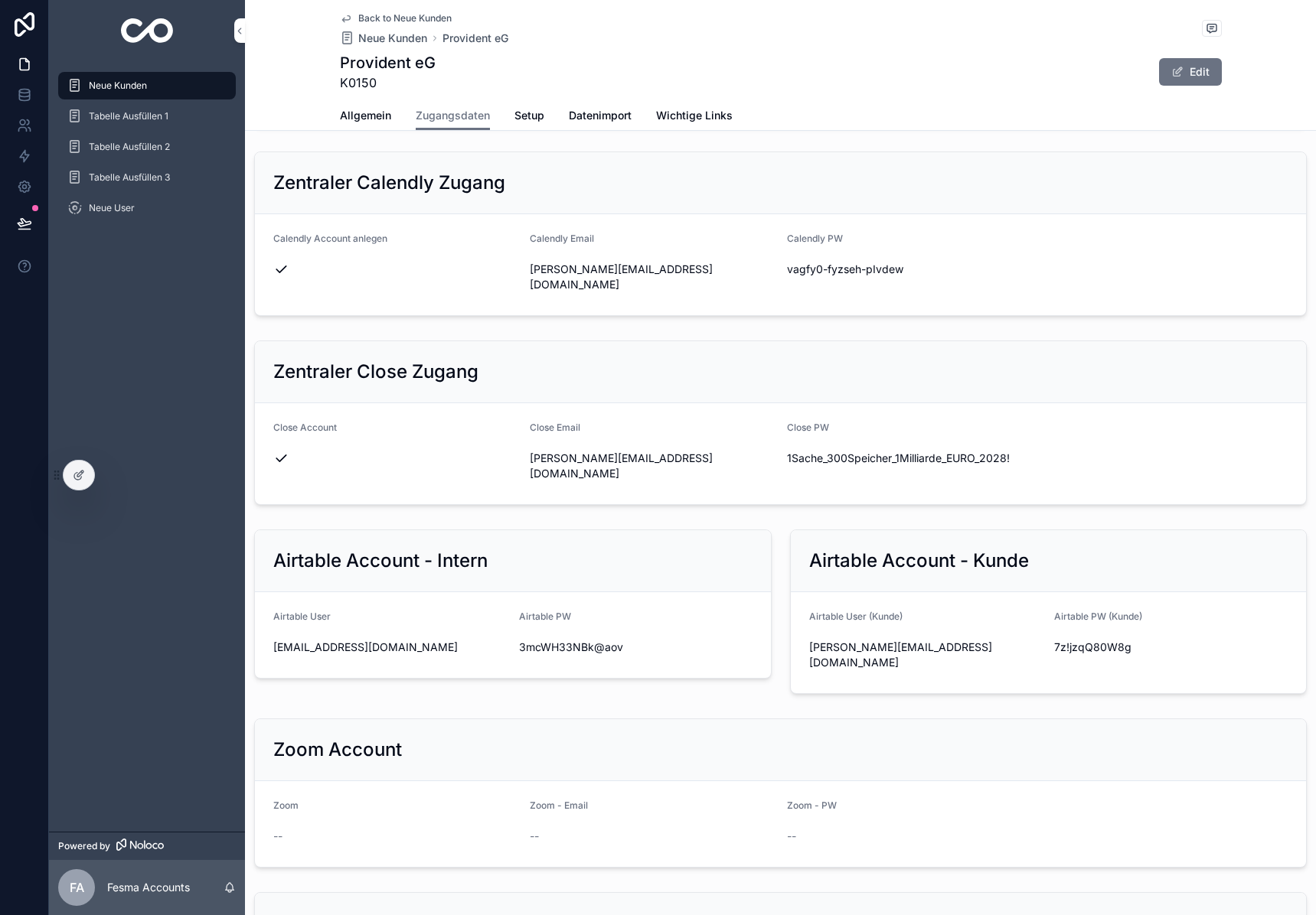
click at [130, 31] on img "scrollable content" at bounding box center [146, 31] width 53 height 24
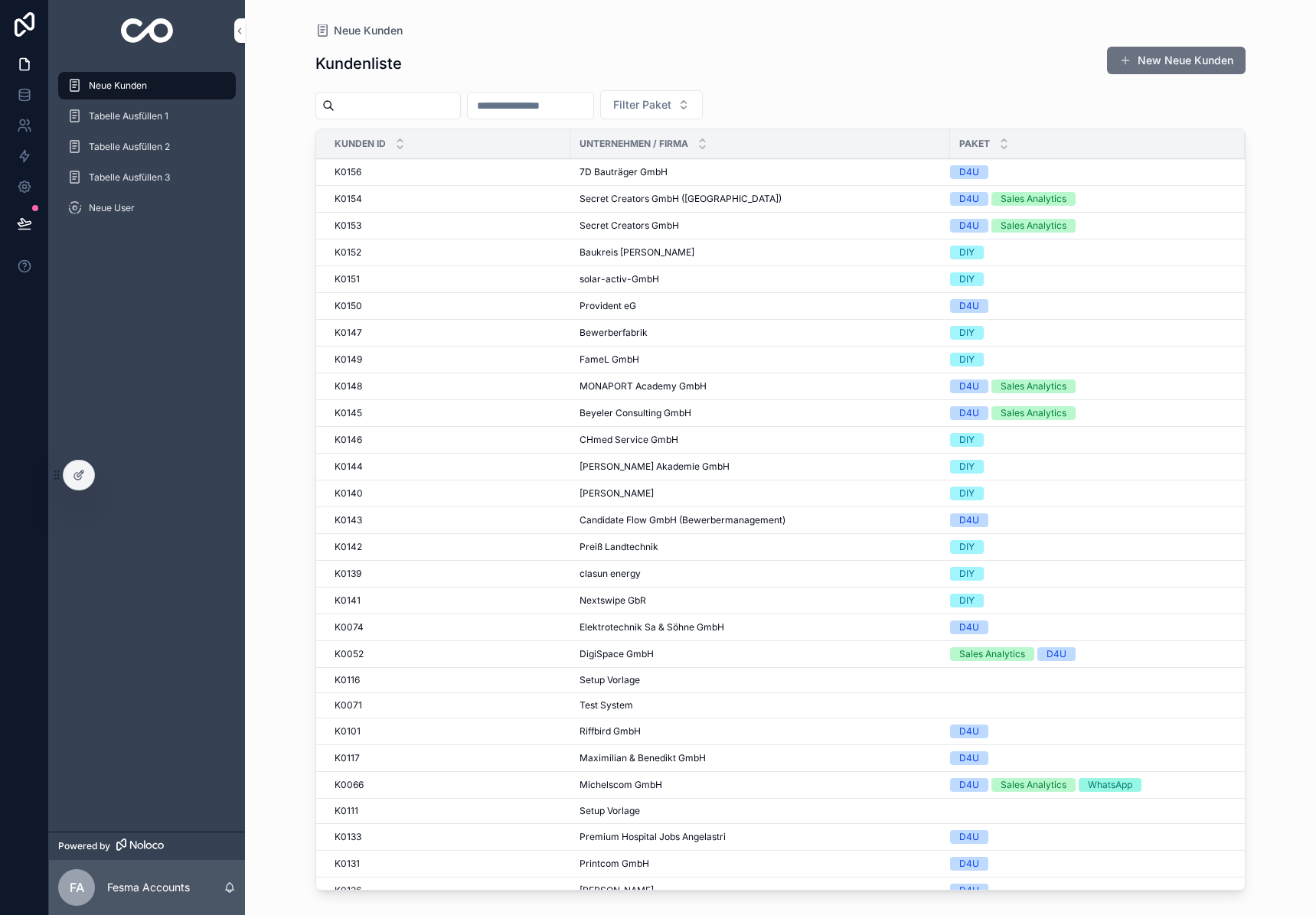
click at [707, 50] on div "Kundenliste New Neue Kunden" at bounding box center [780, 64] width 930 height 36
click at [388, 108] on input "scrollable content" at bounding box center [397, 105] width 125 height 21
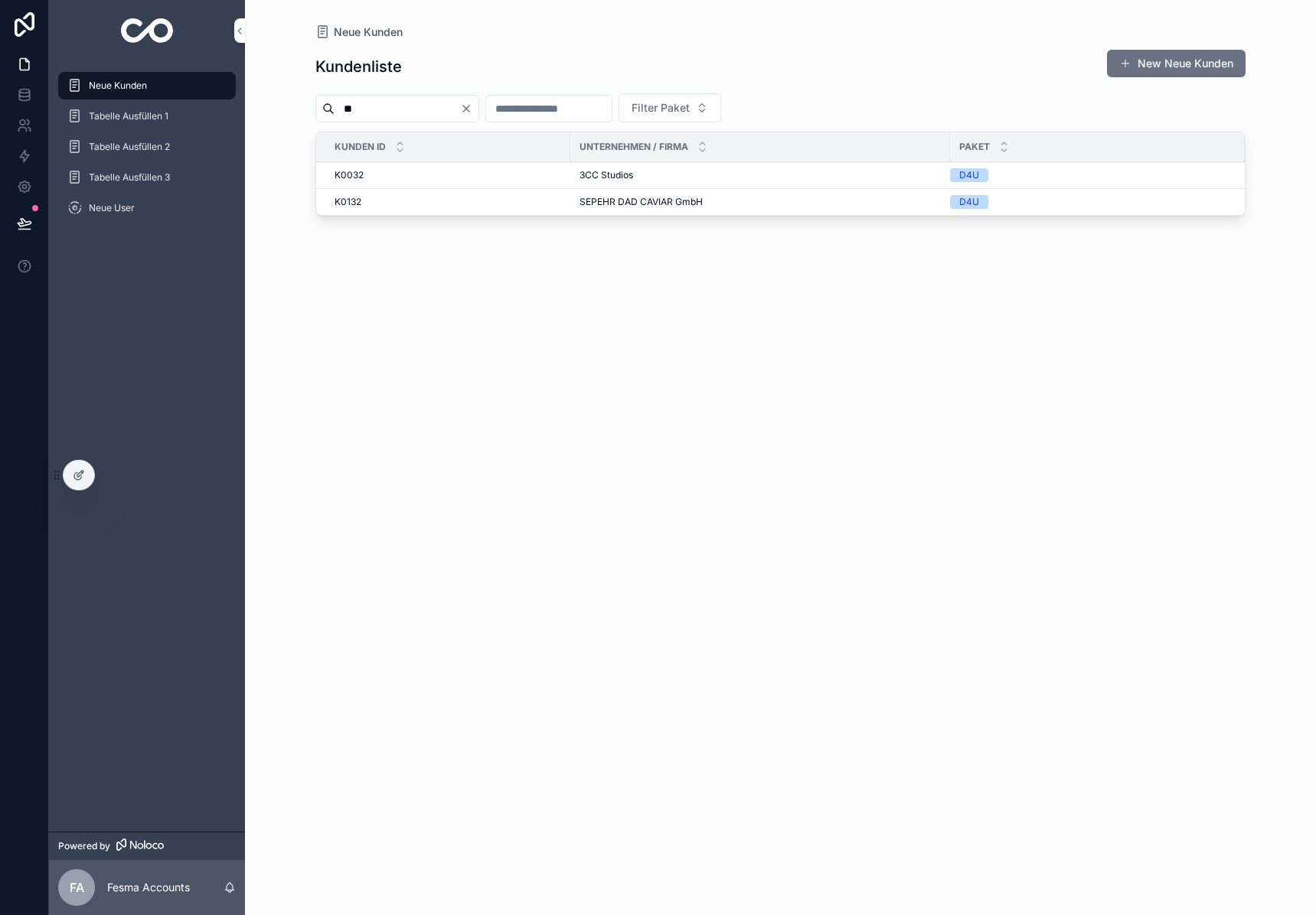
type input "**"
click at [605, 173] on span "3CC Studios" at bounding box center [606, 175] width 53 height 12
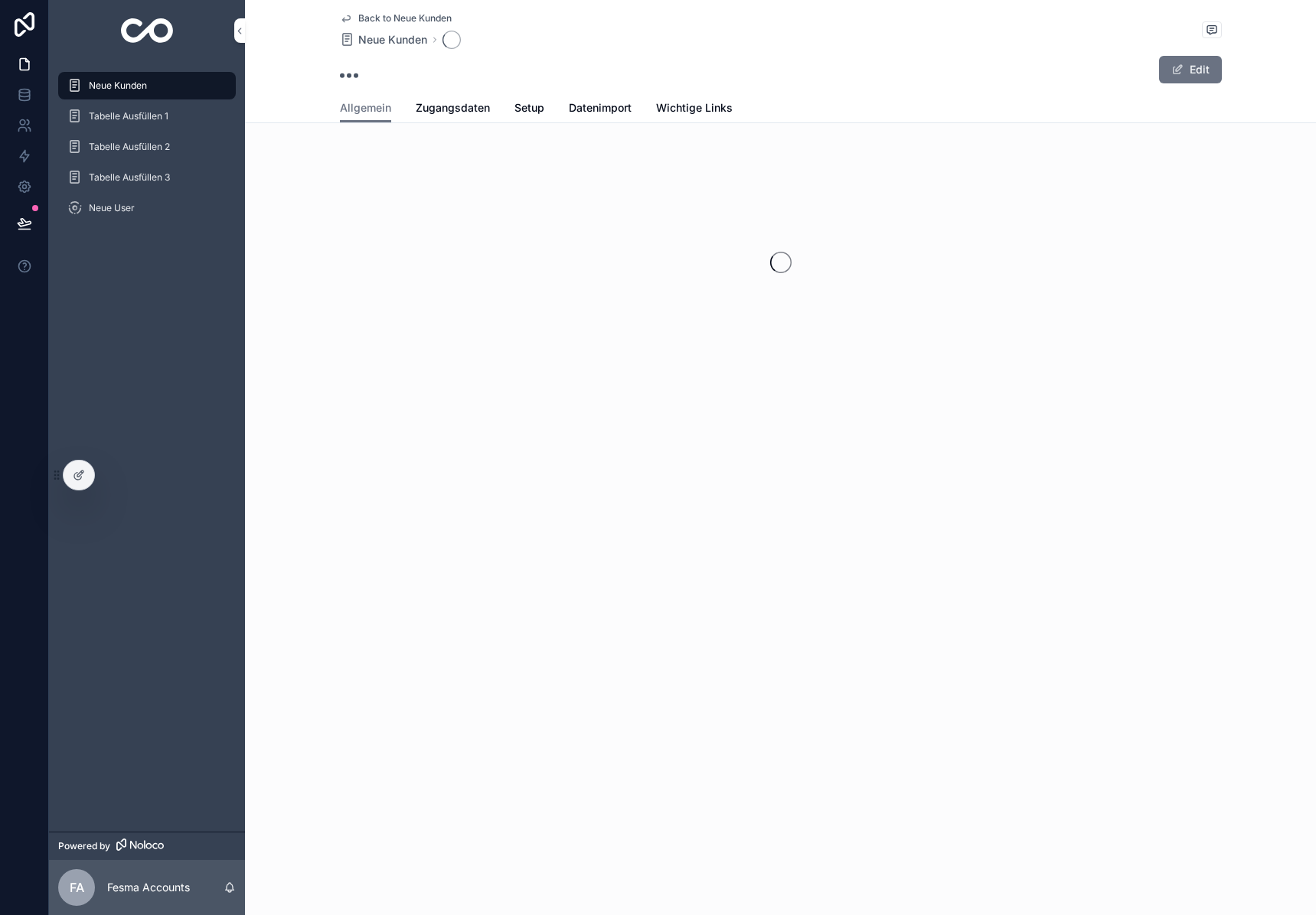
click at [605, 173] on div "scrollable content" at bounding box center [780, 262] width 1071 height 242
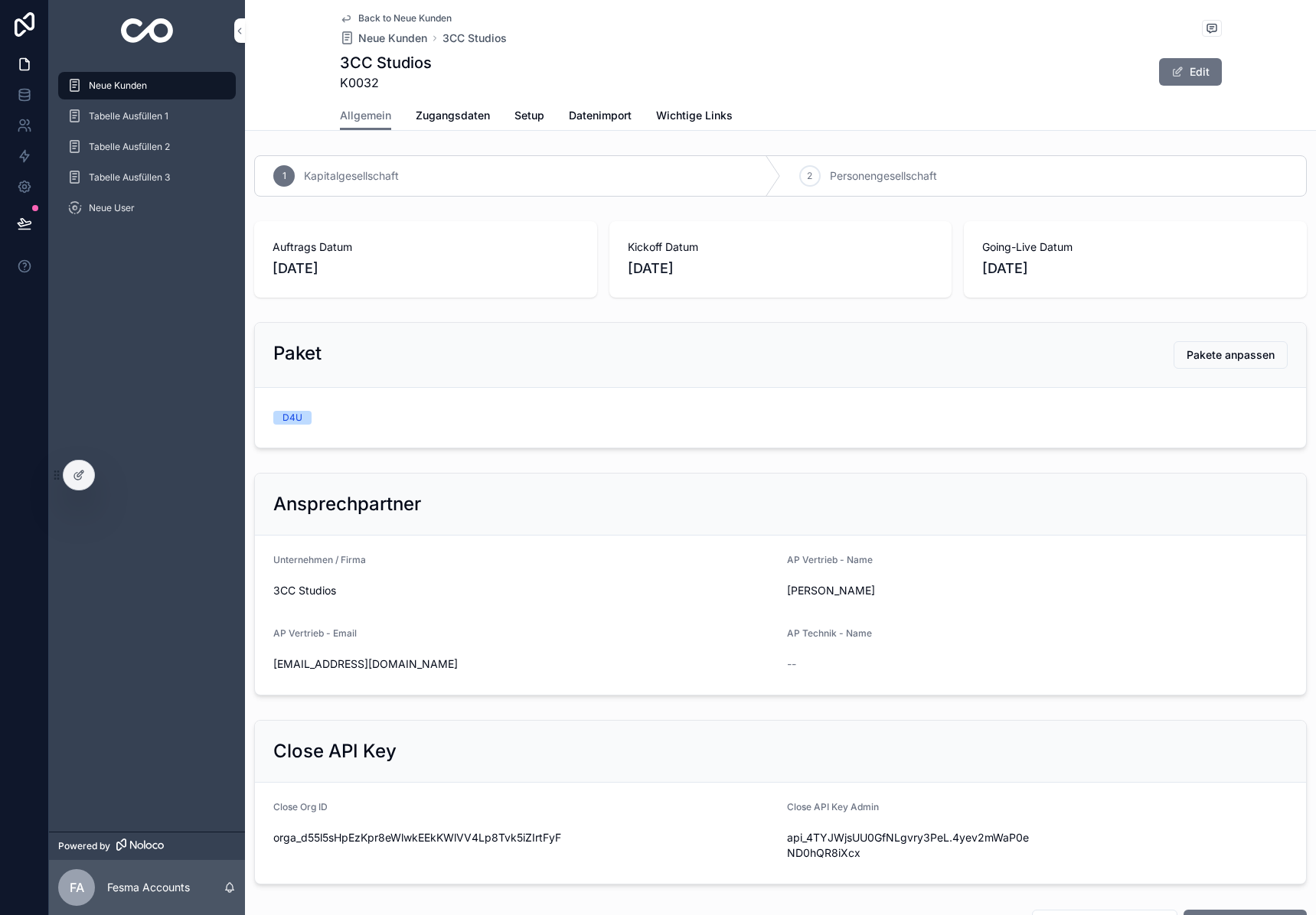
click at [467, 110] on span "Zugangsdaten" at bounding box center [452, 115] width 74 height 15
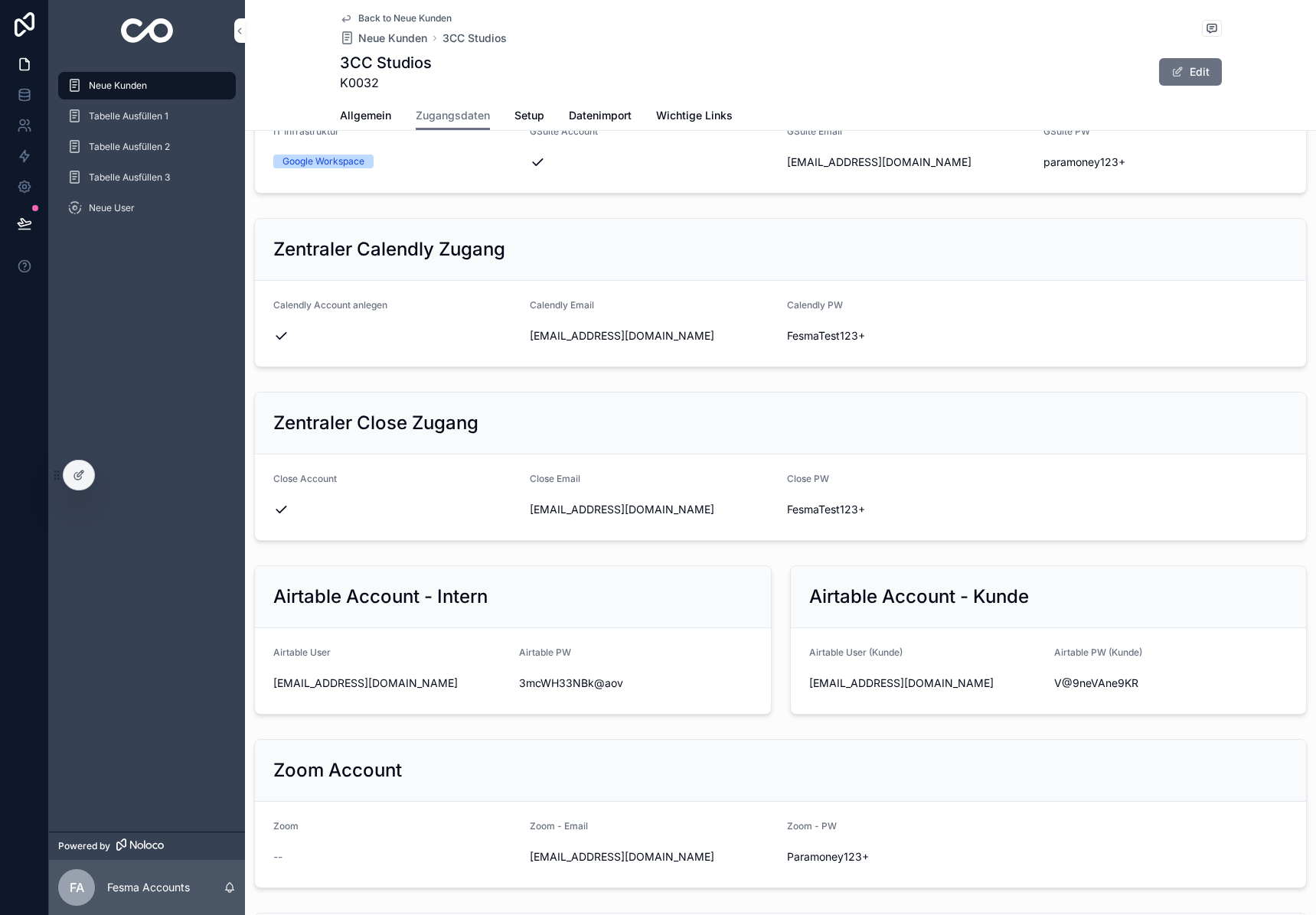
scroll to position [556, 0]
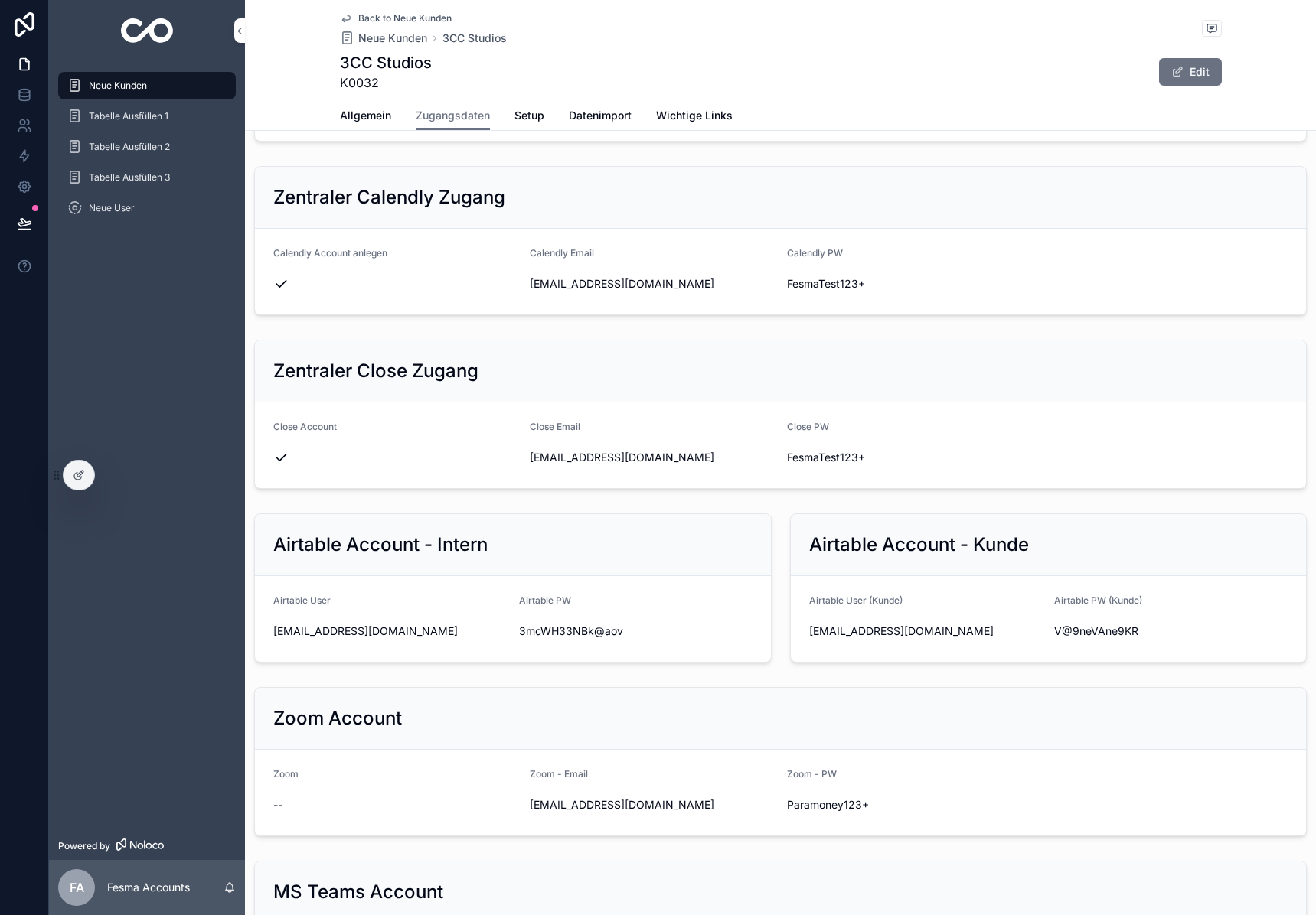
click at [881, 627] on span "[EMAIL_ADDRESS][DOMAIN_NAME]" at bounding box center [926, 631] width 233 height 15
click at [1112, 630] on span "V@9neVAne9KR" at bounding box center [1170, 631] width 233 height 15
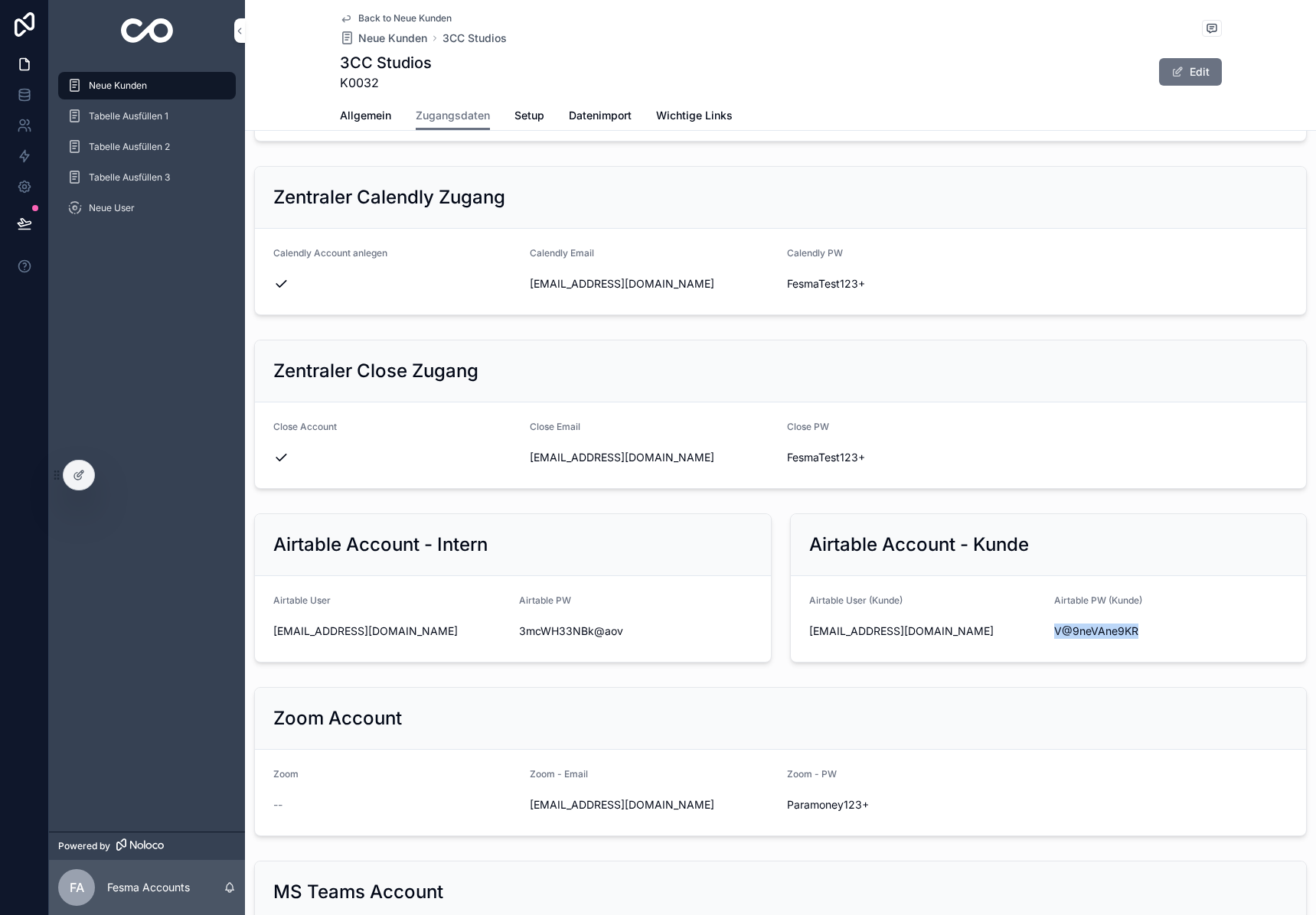
click at [1112, 630] on span "V@9neVAne9KR" at bounding box center [1170, 631] width 233 height 15
